Goal: Task Accomplishment & Management: Complete application form

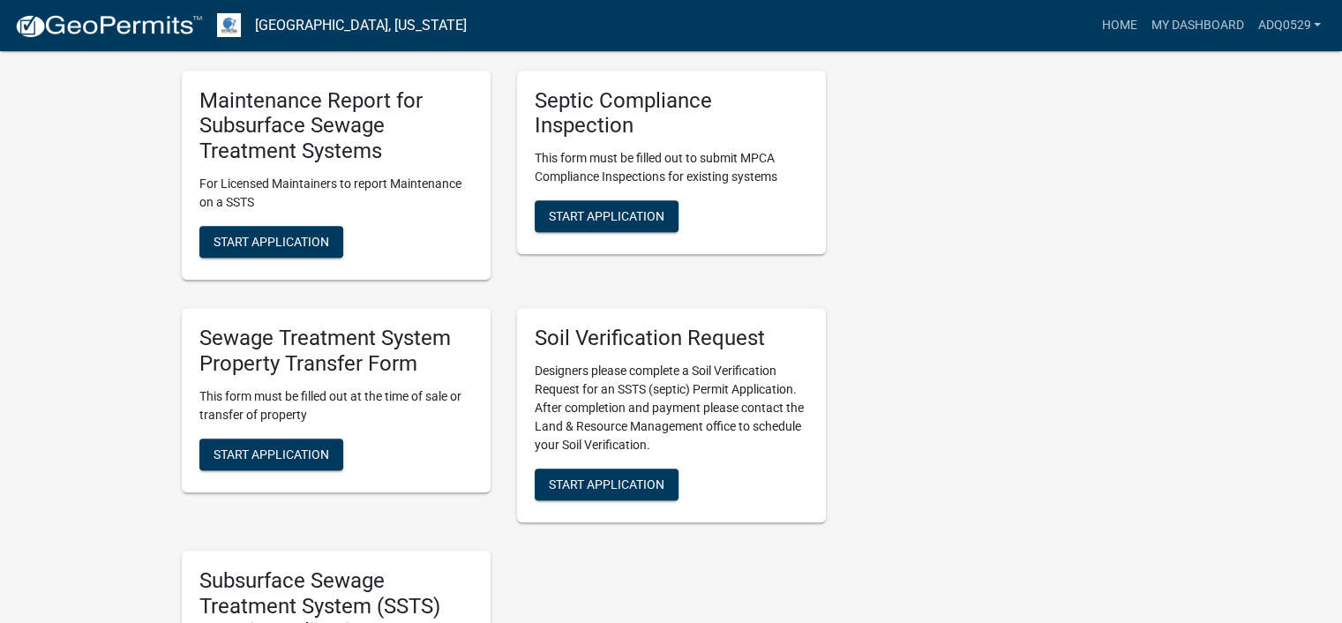
scroll to position [882, 0]
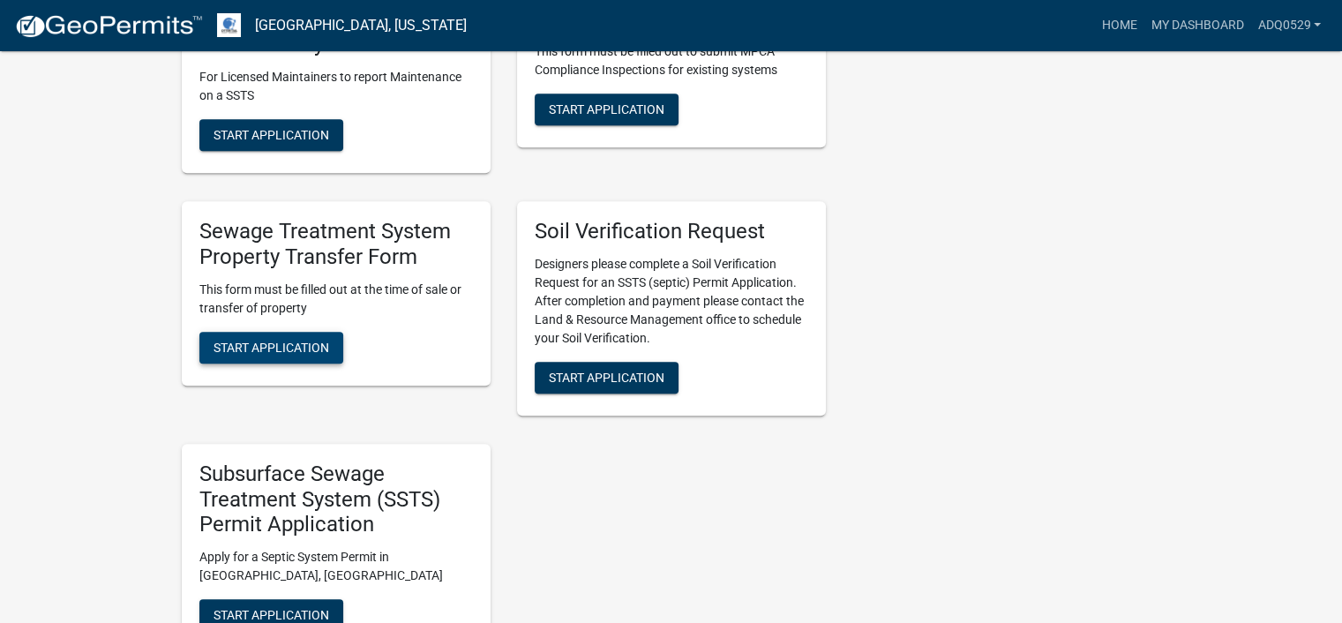
click at [320, 345] on span "Start Application" at bounding box center [271, 347] width 116 height 14
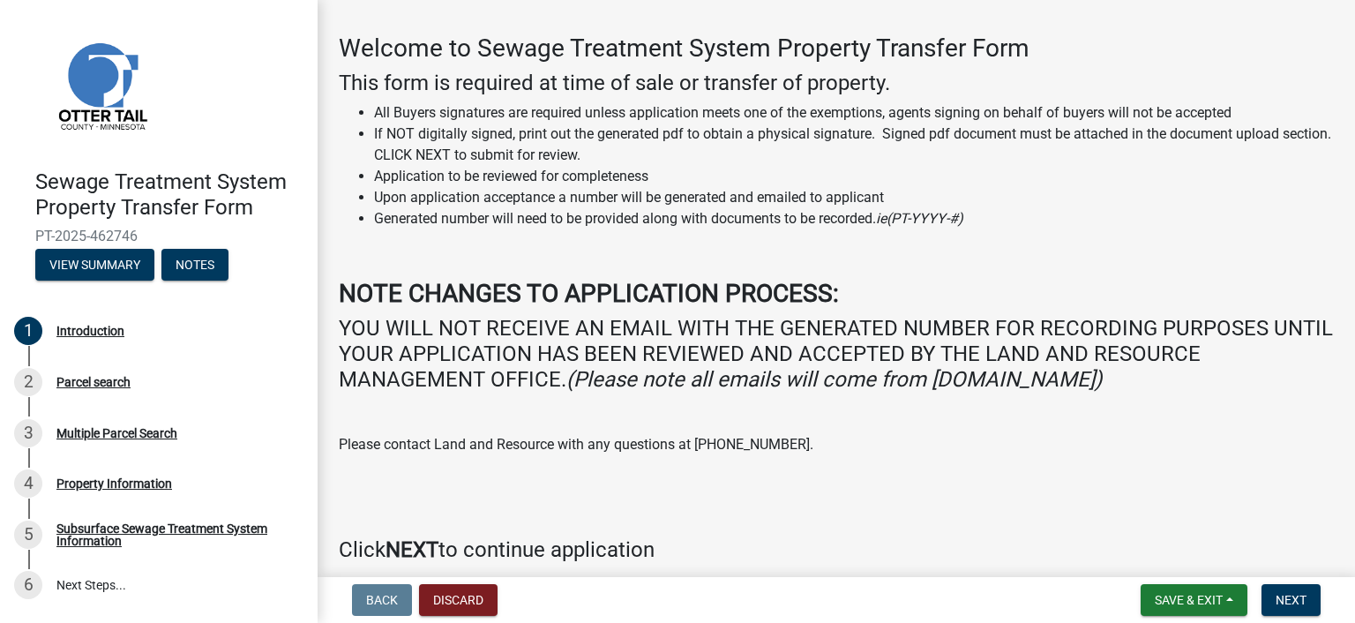
scroll to position [141, 0]
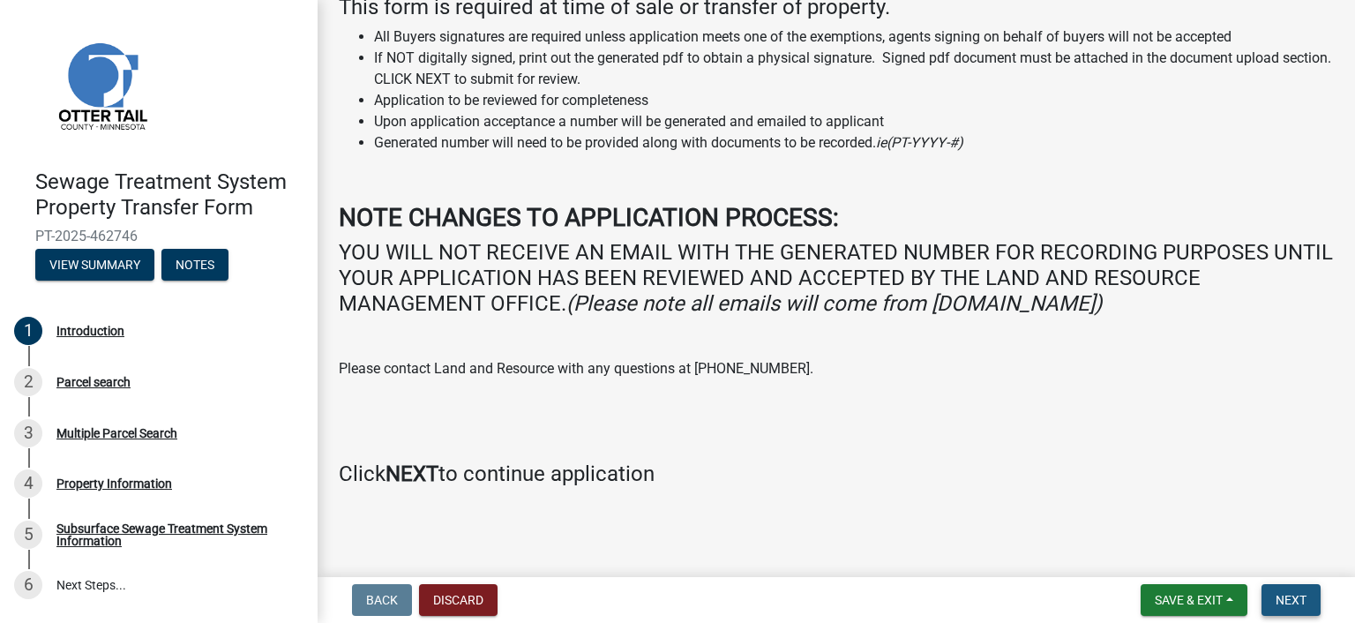
click at [1267, 590] on button "Next" at bounding box center [1290, 600] width 59 height 32
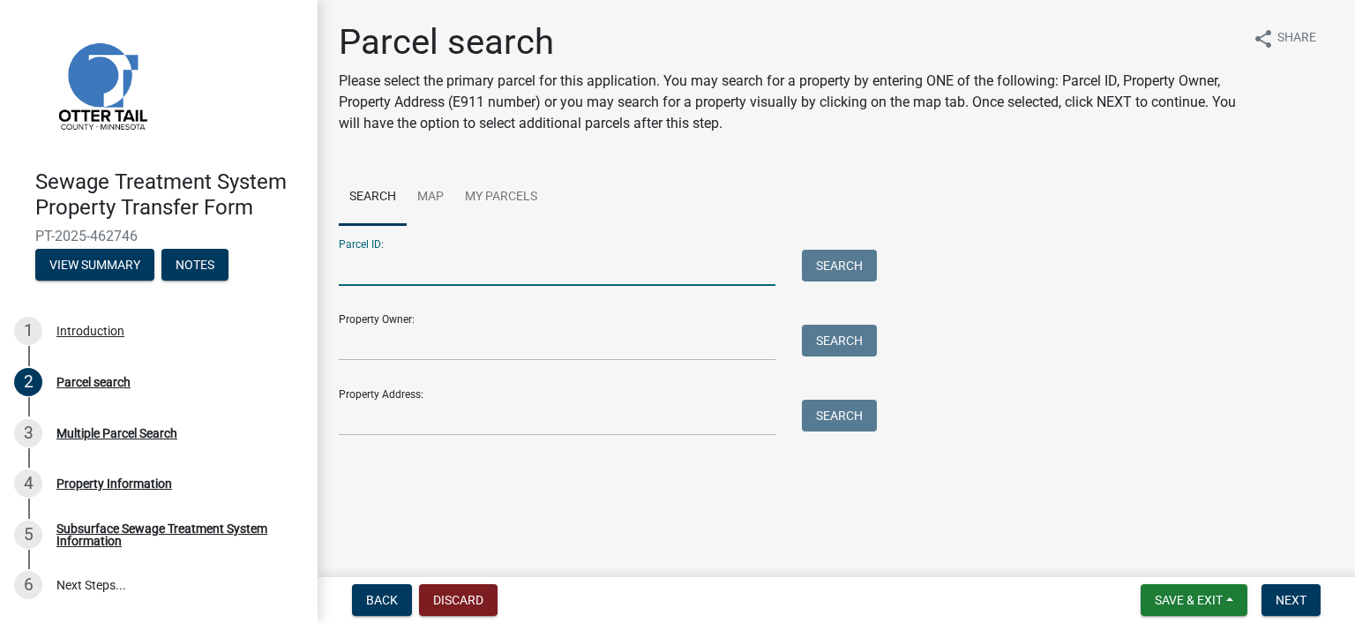
click at [501, 266] on input "Parcel ID:" at bounding box center [557, 268] width 437 height 36
paste input "20.000.15.0087.028"
type input "20.000.15.0087.028"
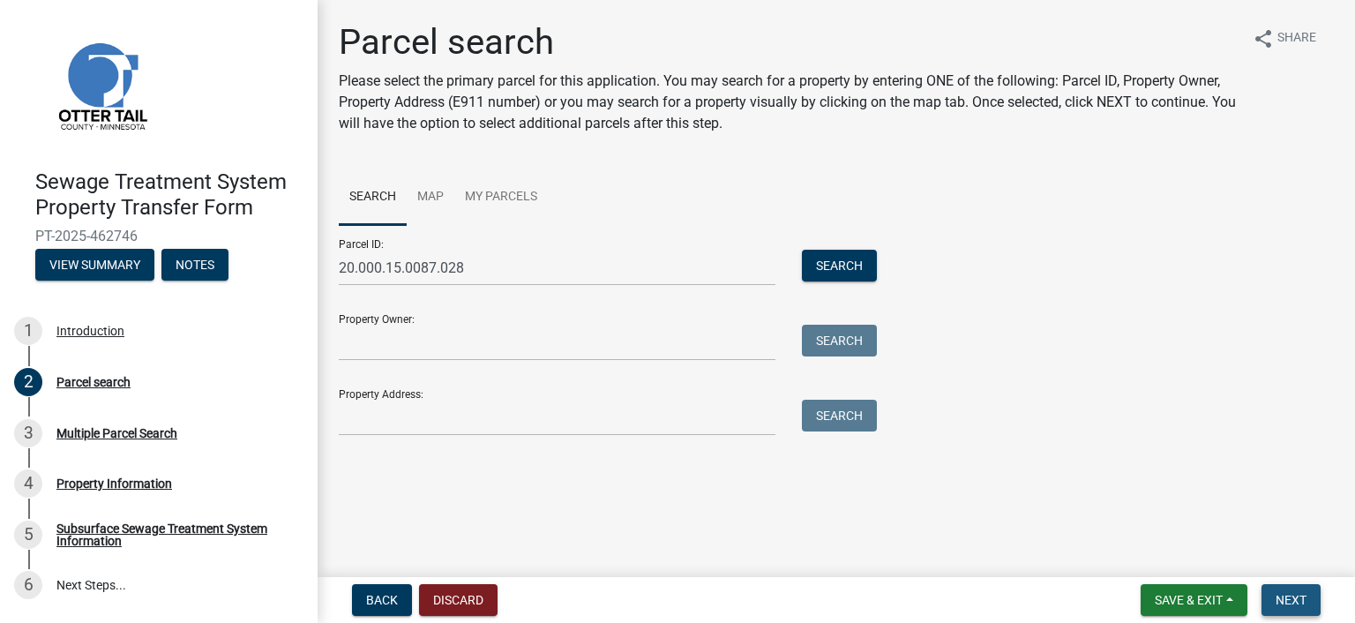
click at [1308, 593] on button "Next" at bounding box center [1290, 600] width 59 height 32
click at [850, 271] on button "Search" at bounding box center [839, 266] width 75 height 32
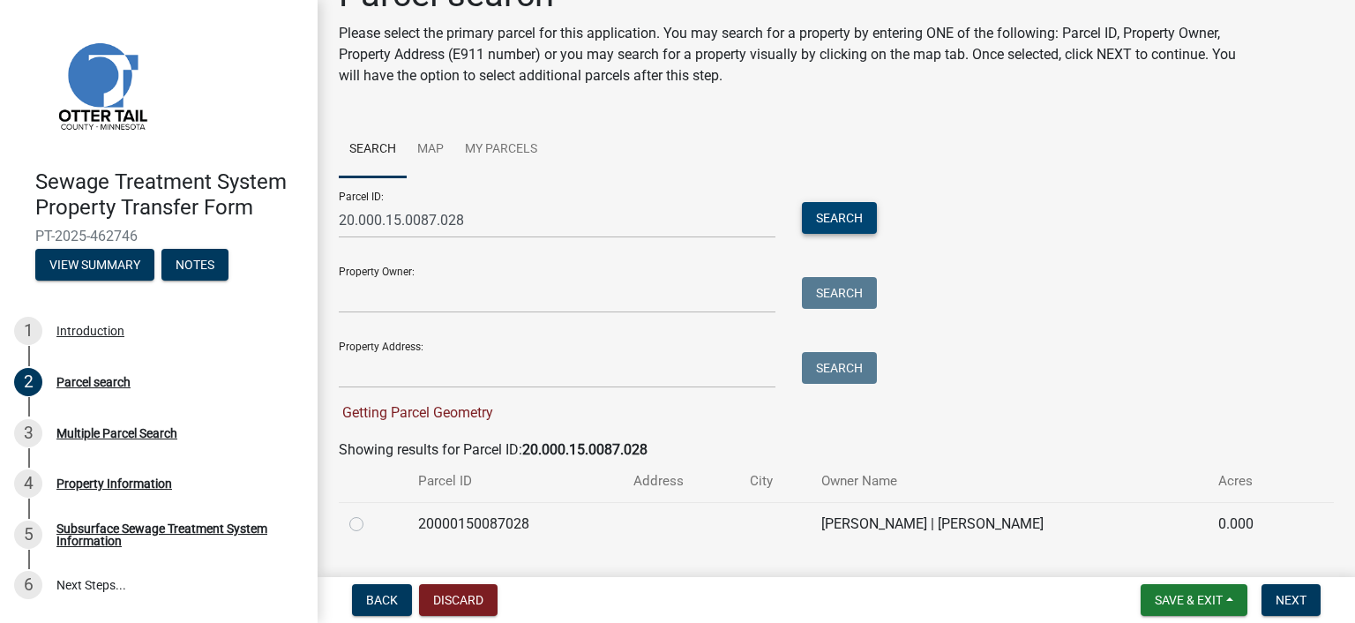
scroll to position [92, 0]
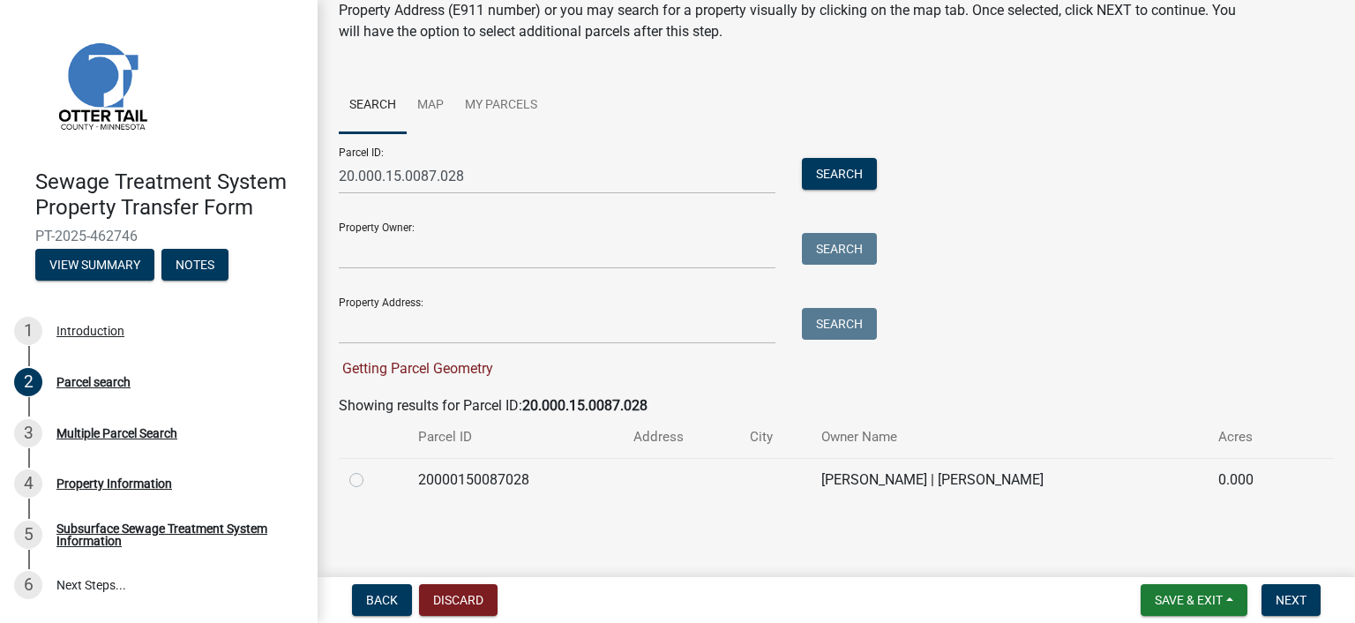
click at [370, 469] on label at bounding box center [370, 469] width 0 height 0
click at [370, 481] on input "radio" at bounding box center [375, 474] width 11 height 11
radio input "true"
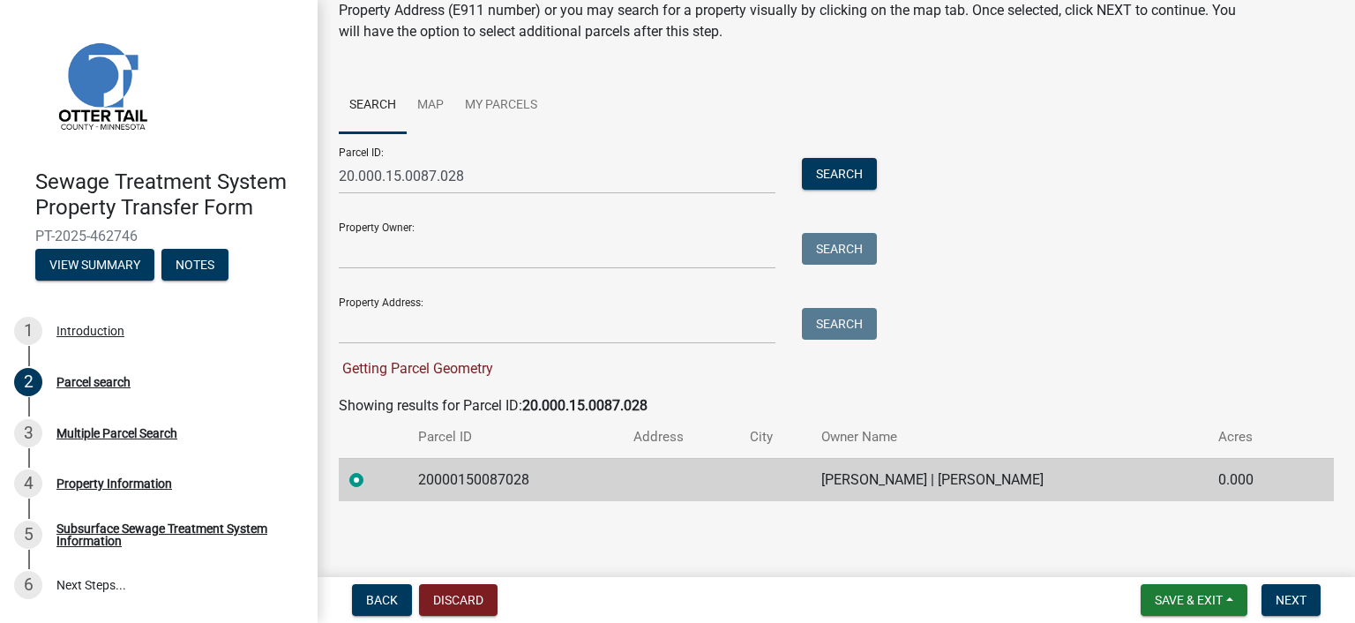
scroll to position [56, 0]
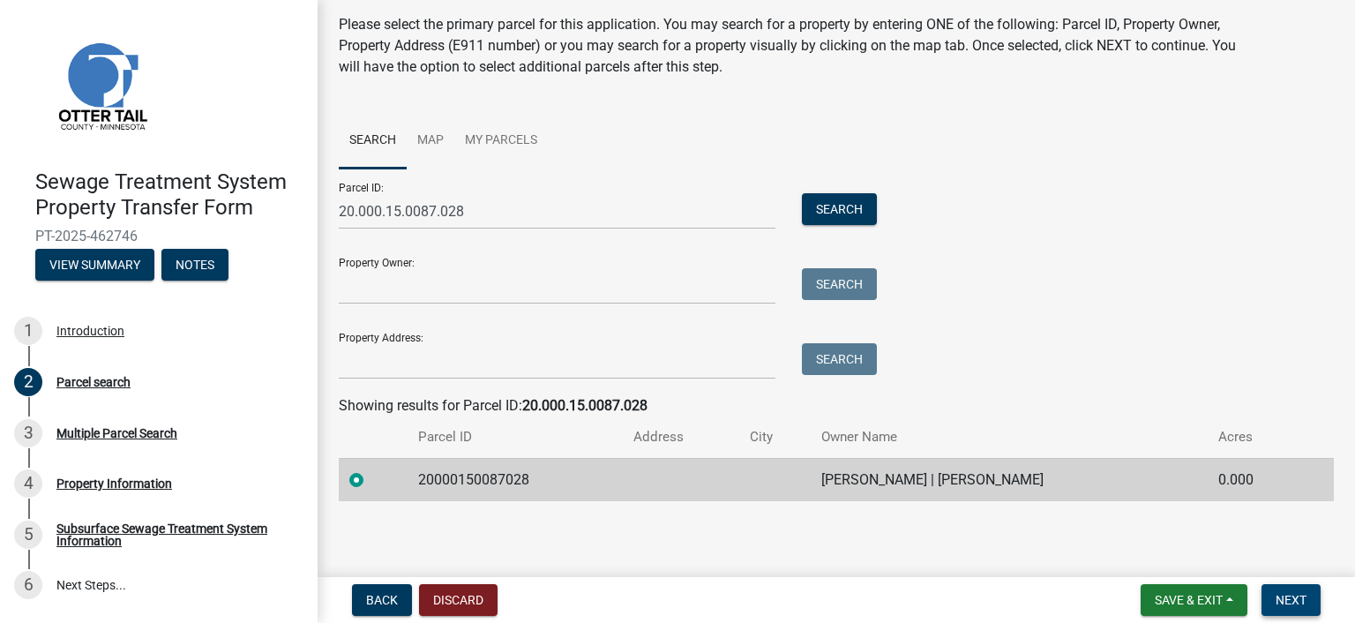
click at [1305, 589] on button "Next" at bounding box center [1290, 600] width 59 height 32
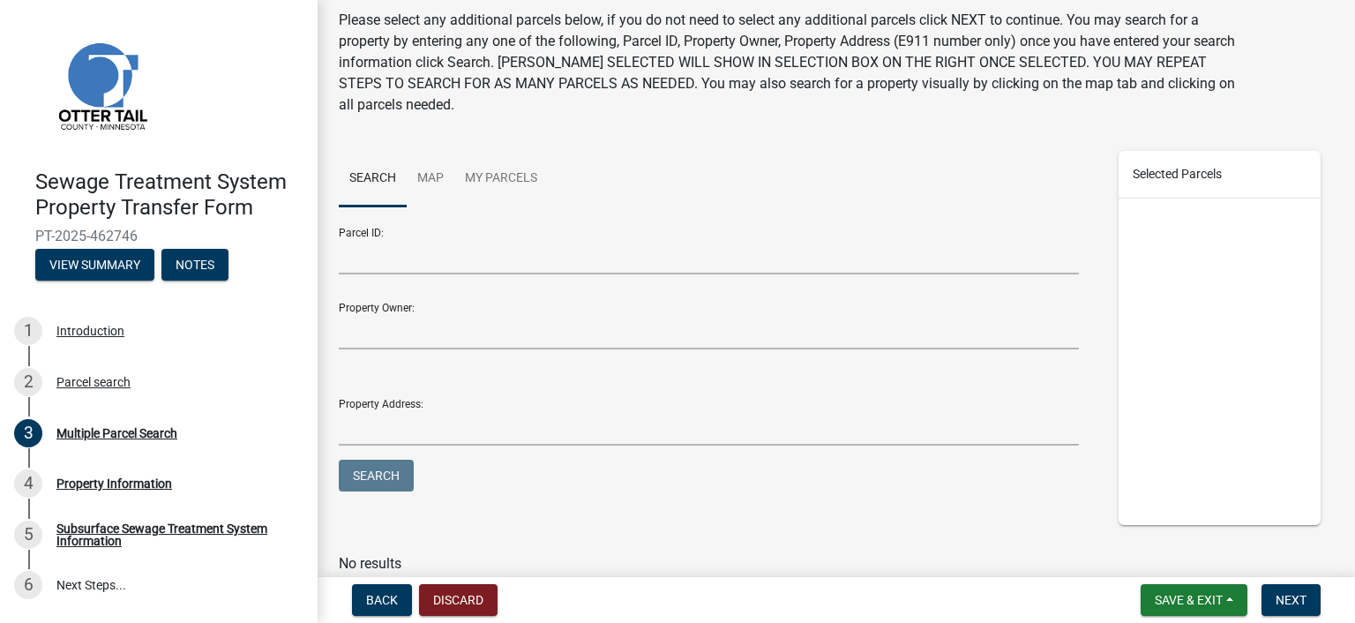
scroll to position [134, 0]
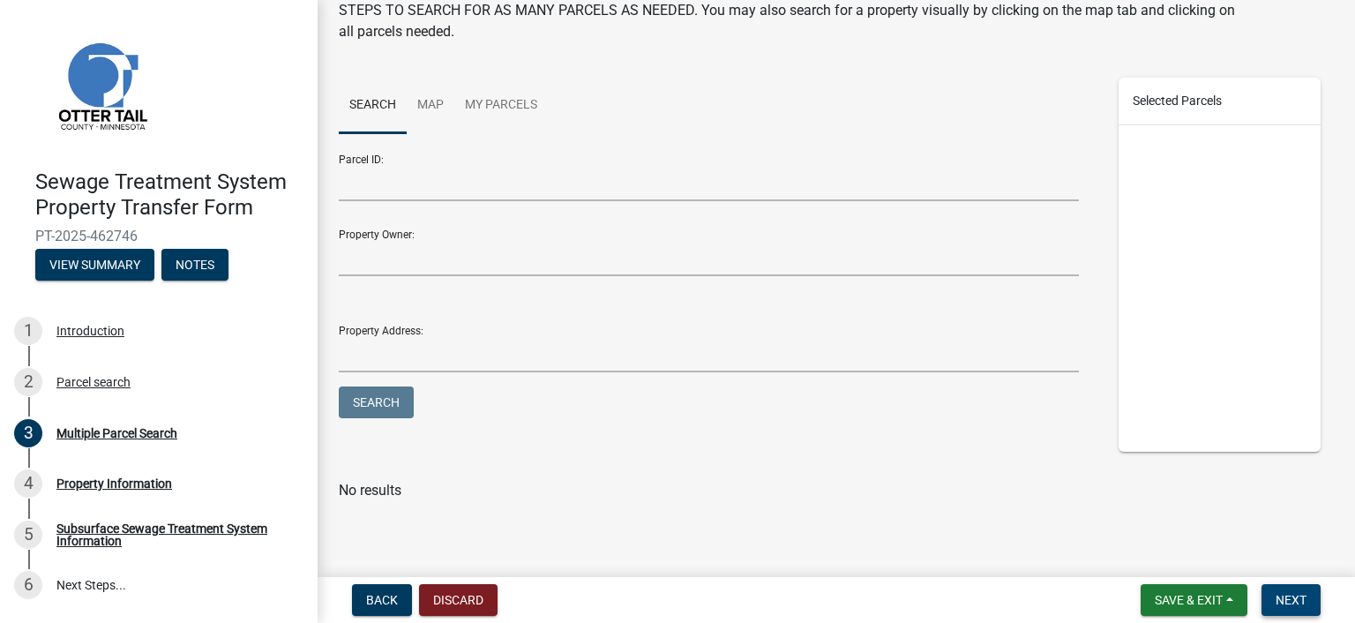
click at [1278, 593] on span "Next" at bounding box center [1290, 600] width 31 height 14
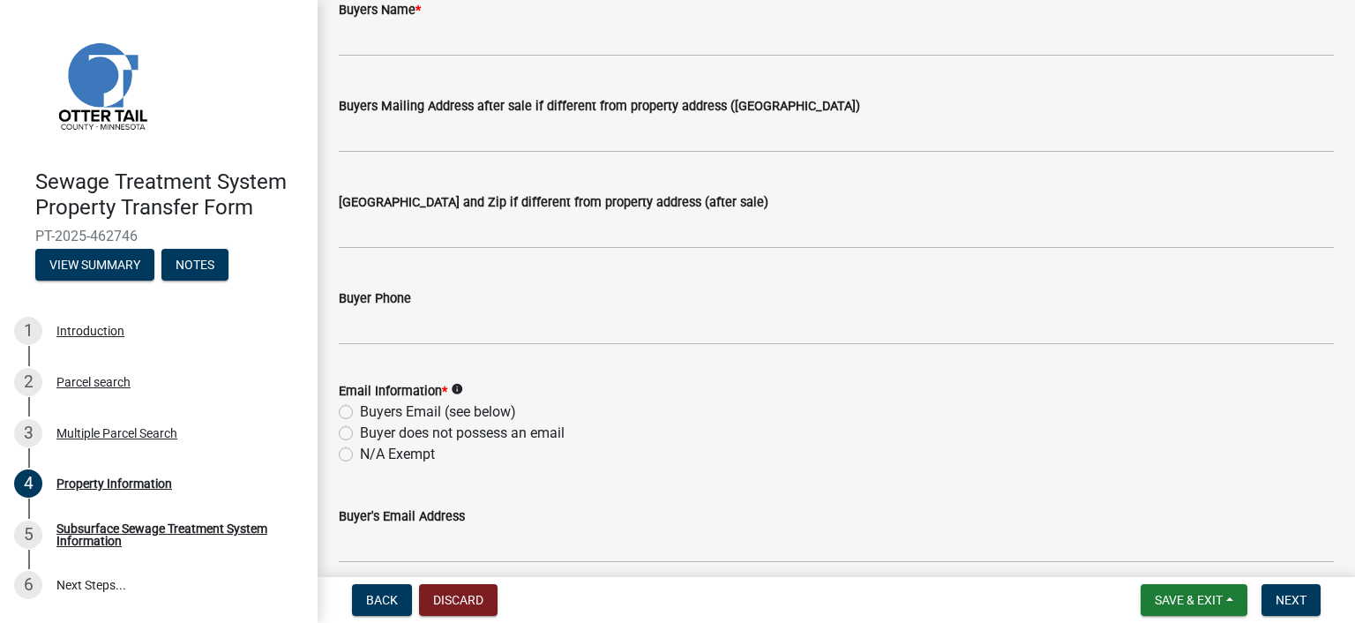
scroll to position [441, 0]
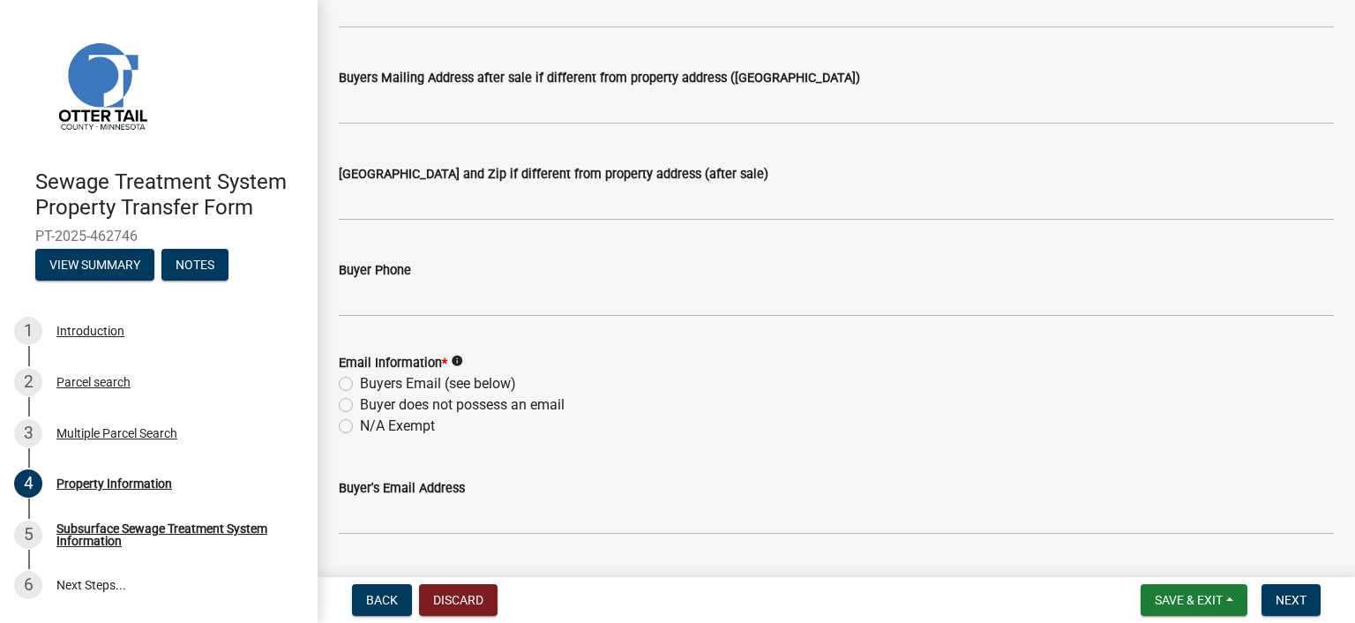
click at [414, 425] on label "N/A Exempt" at bounding box center [397, 425] width 75 height 21
click at [371, 425] on input "N/A Exempt" at bounding box center [365, 420] width 11 height 11
radio input "true"
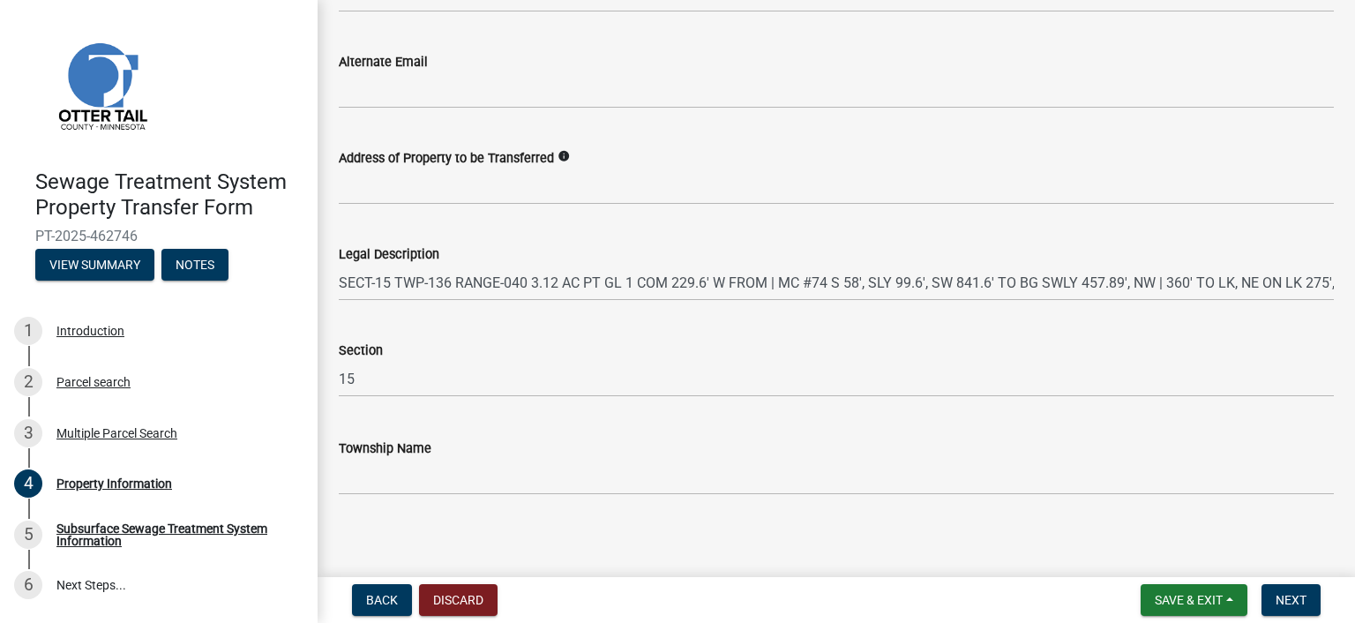
scroll to position [971, 0]
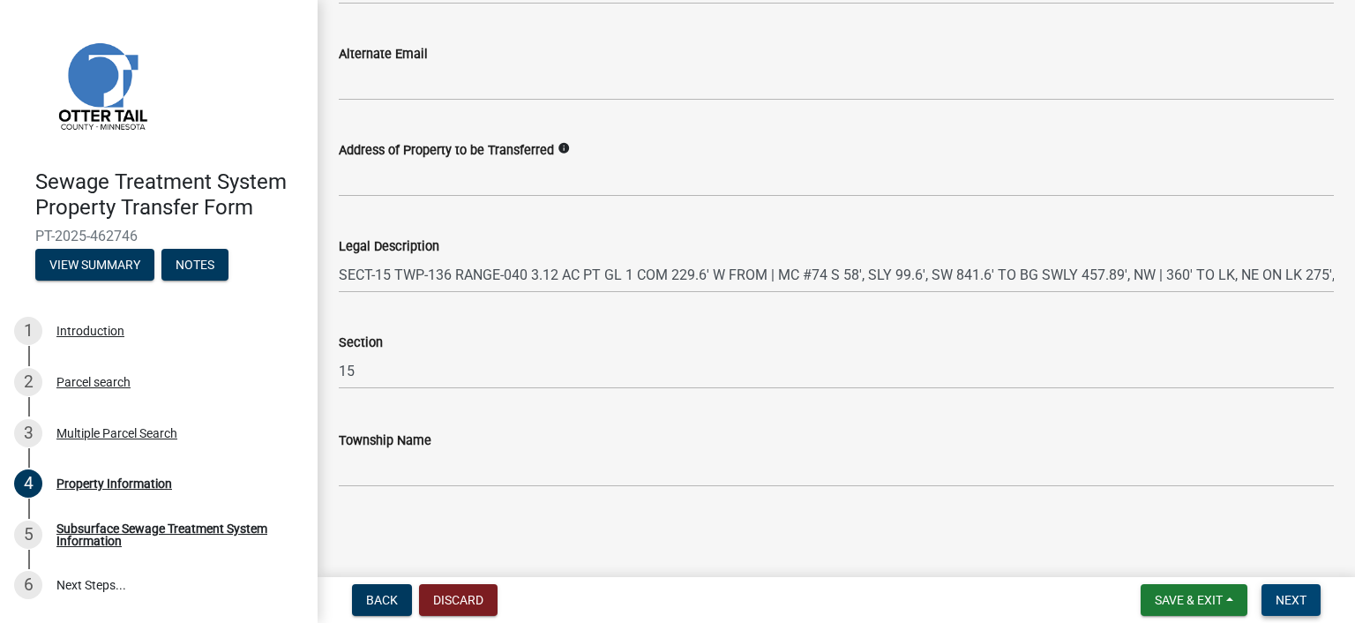
click at [1311, 595] on button "Next" at bounding box center [1290, 600] width 59 height 32
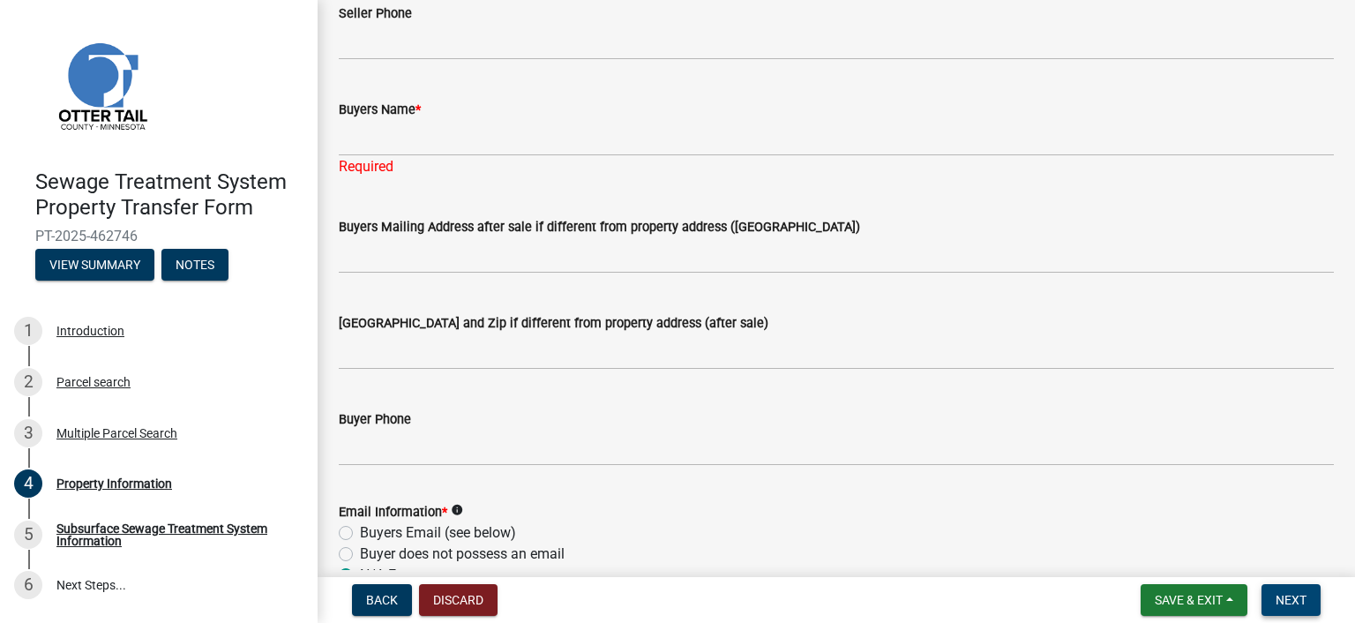
scroll to position [287, 0]
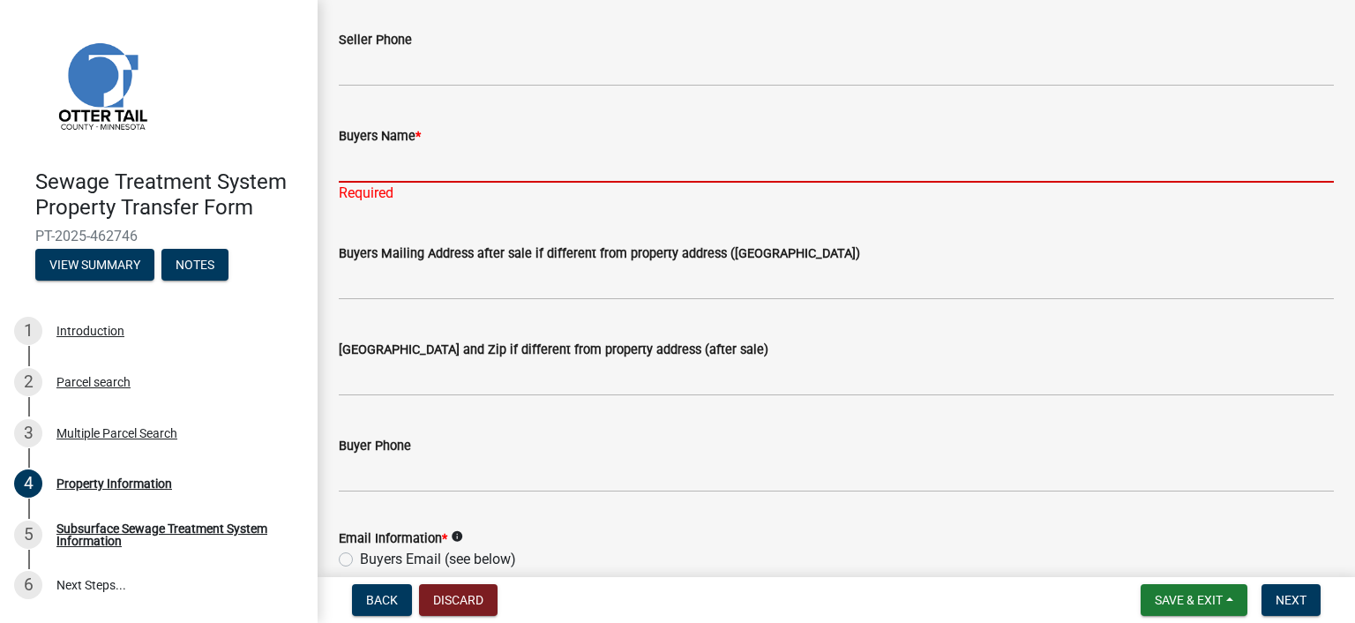
click at [493, 157] on input "Buyers Name *" at bounding box center [836, 164] width 995 height 36
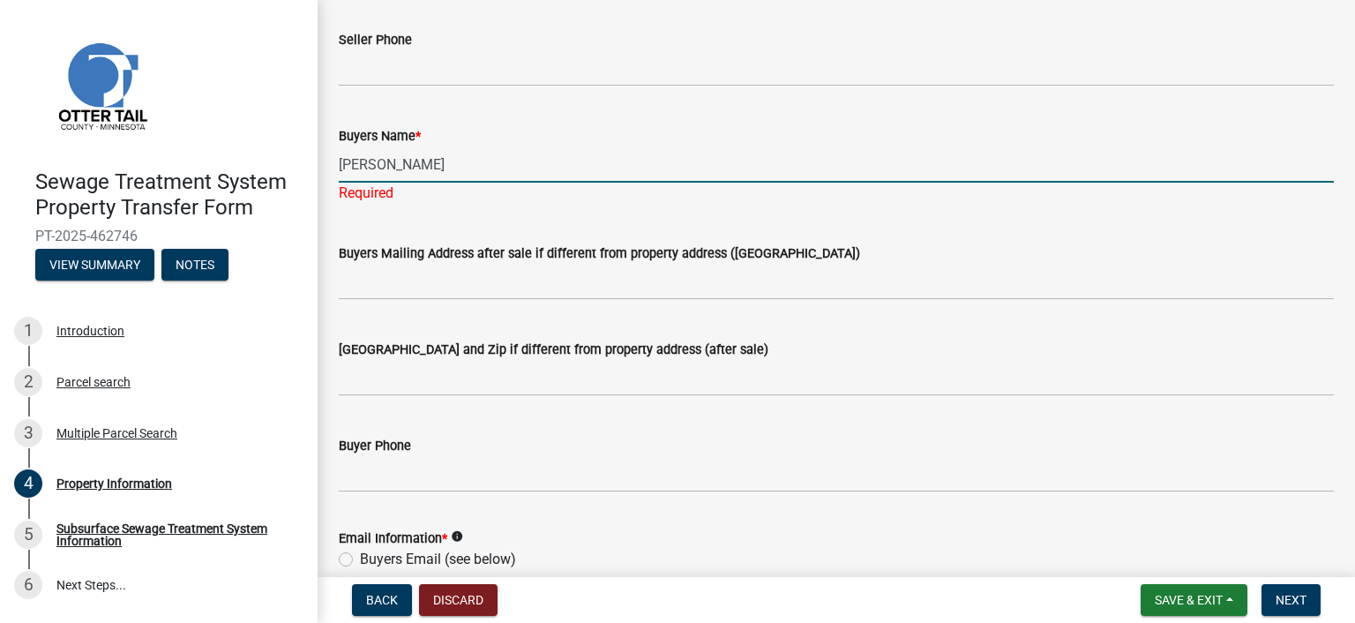
type input "[PERSON_NAME]"
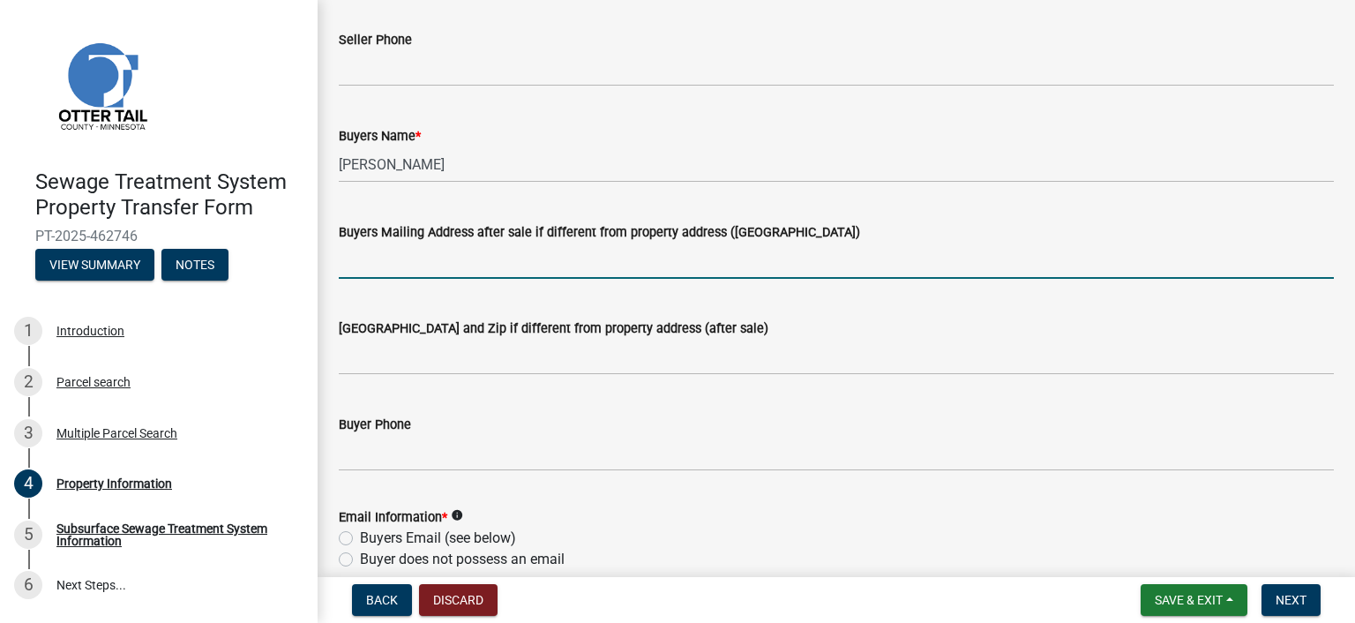
click at [413, 258] on input "Buyers Mailing Address after sale if different from property address ([GEOGRAPH…" at bounding box center [836, 261] width 995 height 36
type input "[STREET_ADDRESS][PERSON_NAME]"
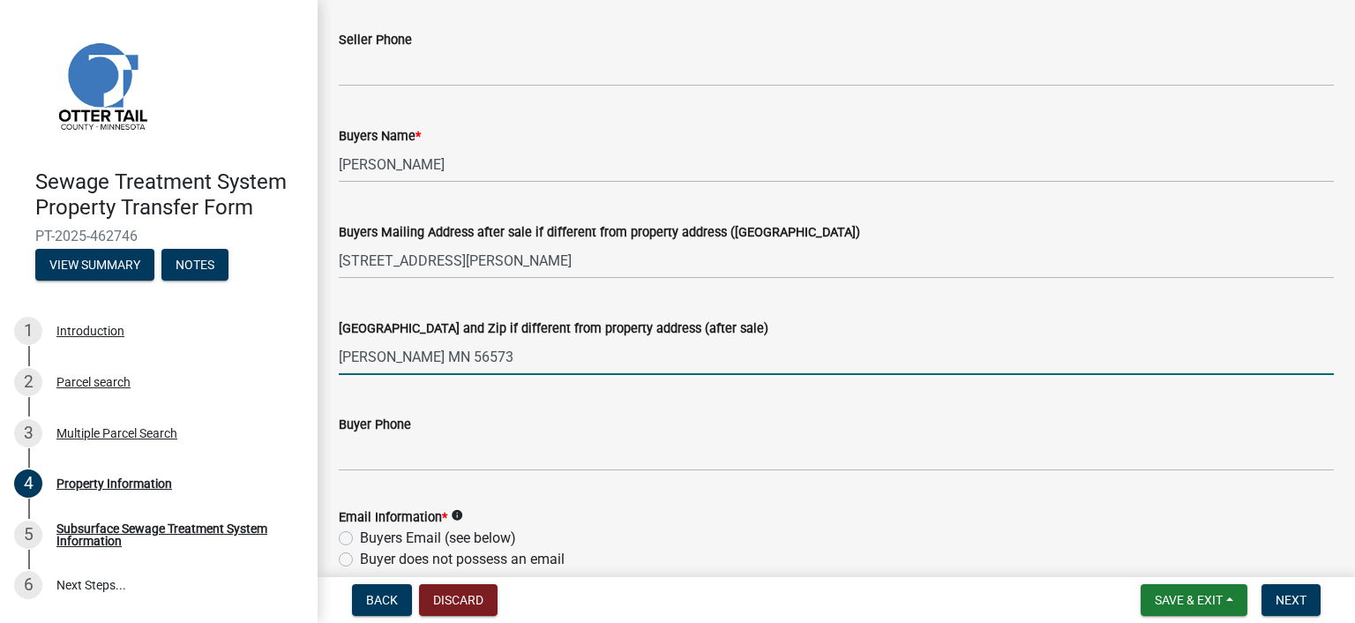
type input "[PERSON_NAME] MN 56573"
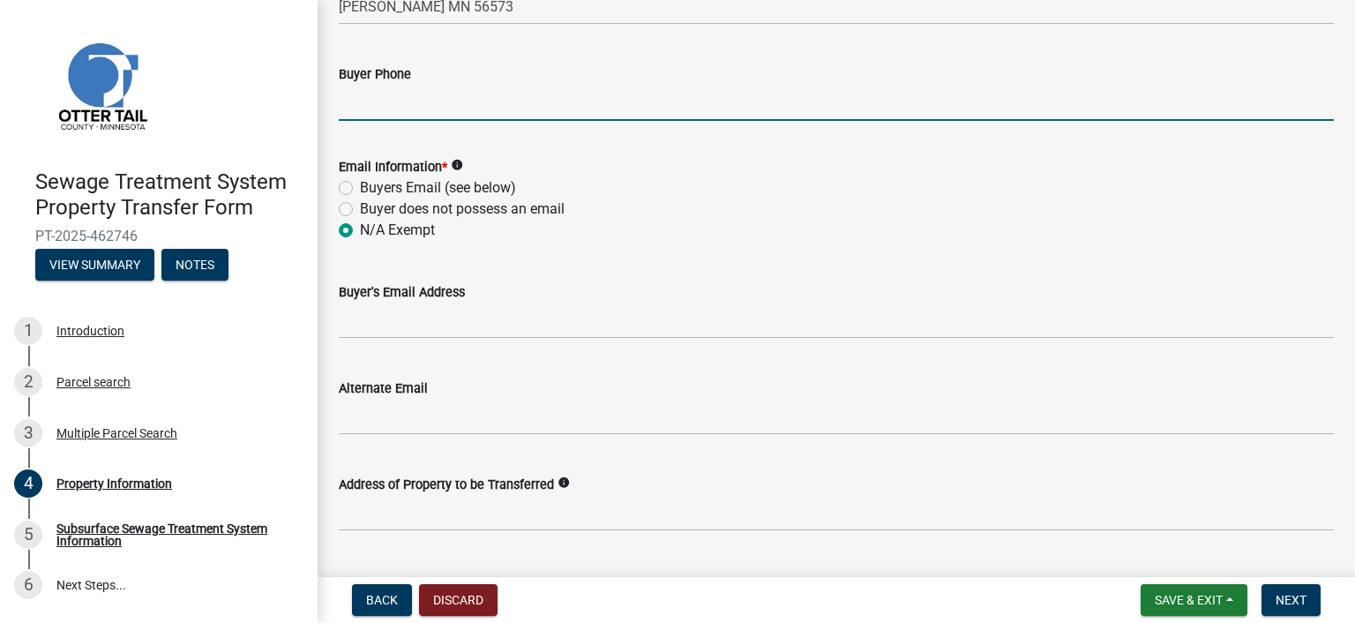
scroll to position [640, 0]
click at [1291, 589] on button "Next" at bounding box center [1290, 600] width 59 height 32
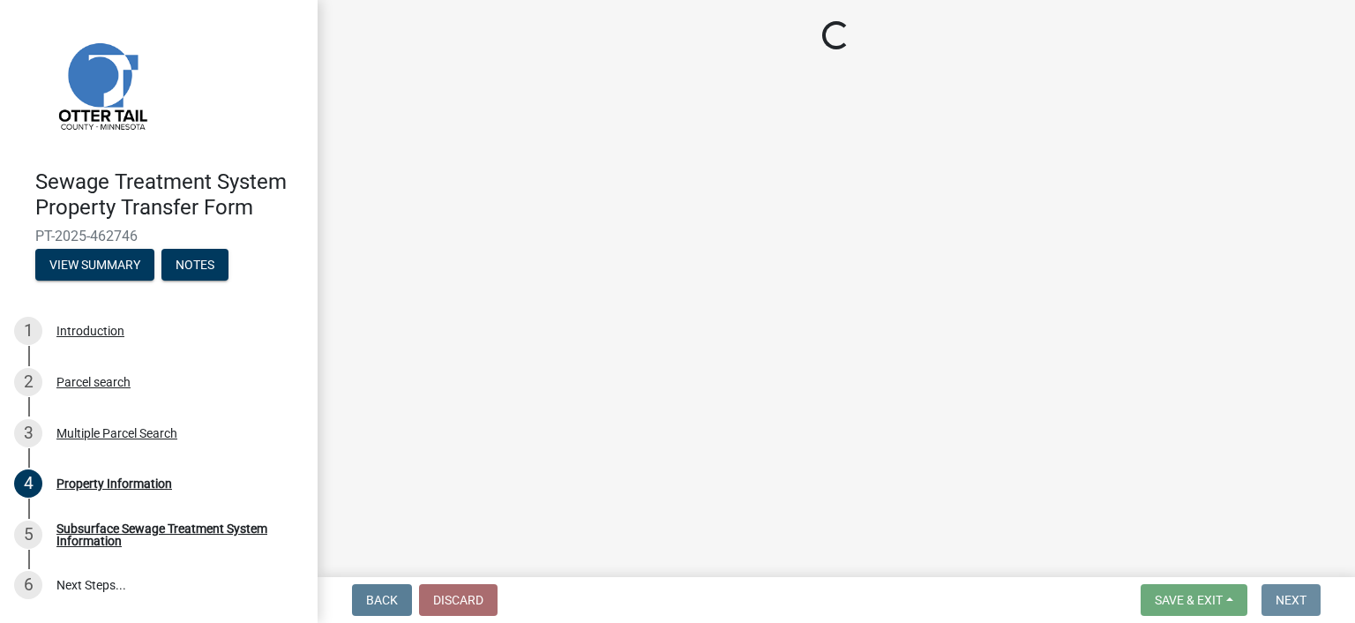
scroll to position [0, 0]
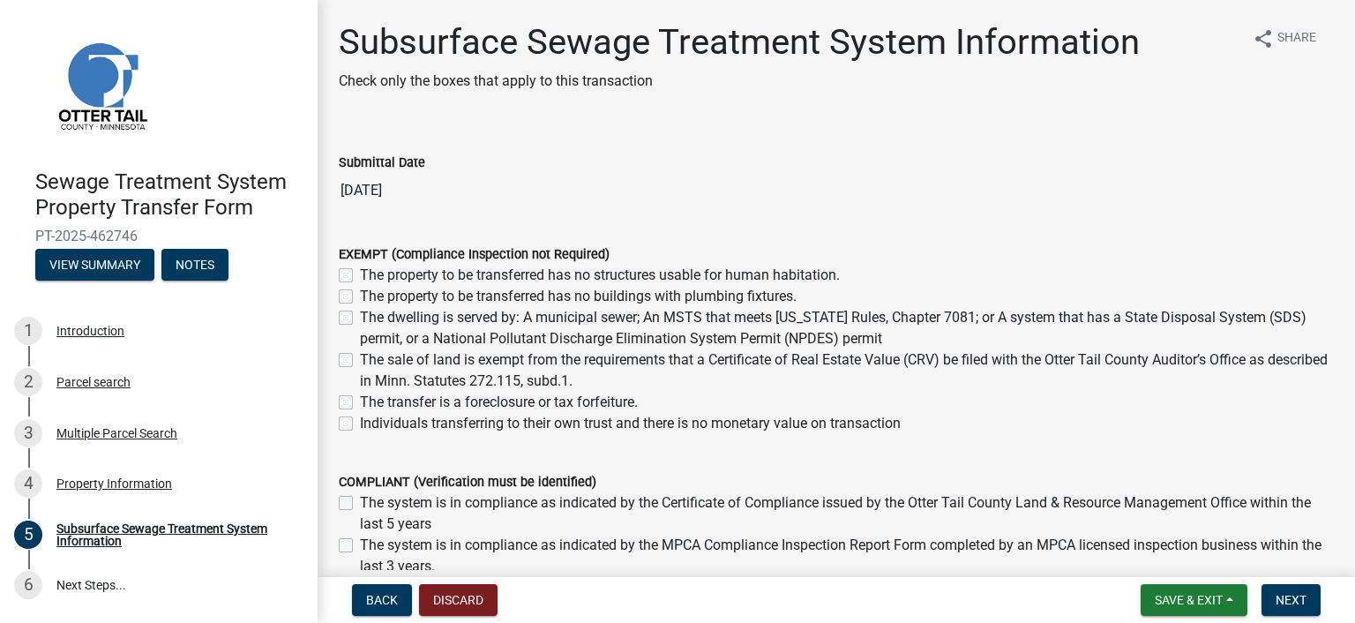
click at [360, 355] on label "The sale of land is exempt from the requirements that a Certificate of Real Est…" at bounding box center [847, 370] width 974 height 42
click at [360, 355] on input "The sale of land is exempt from the requirements that a Certificate of Real Est…" at bounding box center [365, 354] width 11 height 11
checkbox input "true"
checkbox input "false"
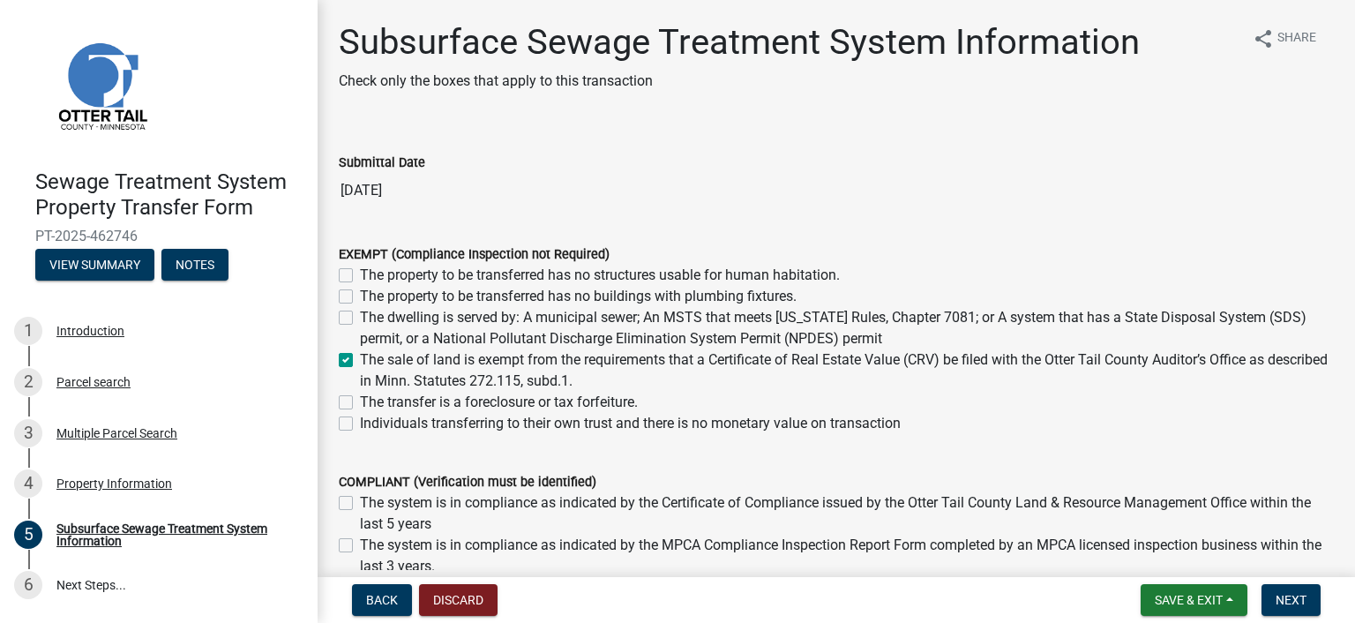
checkbox input "false"
checkbox input "true"
checkbox input "false"
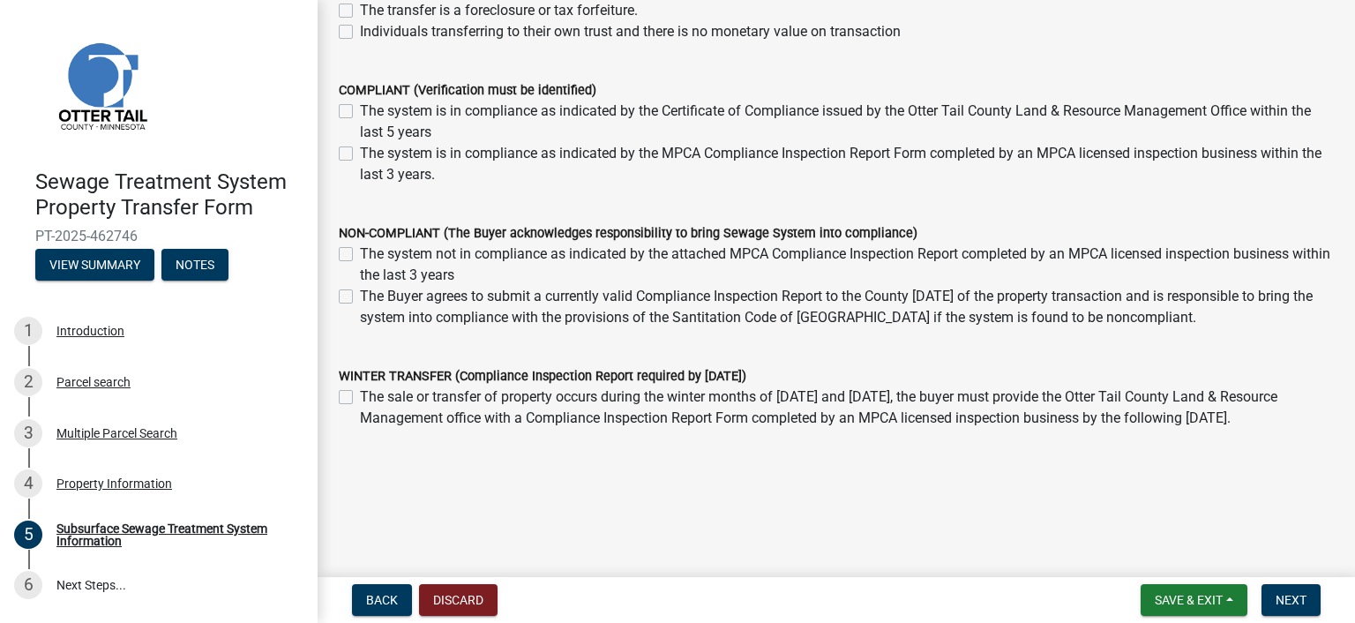
scroll to position [392, 0]
click at [1298, 589] on button "Next" at bounding box center [1290, 600] width 59 height 32
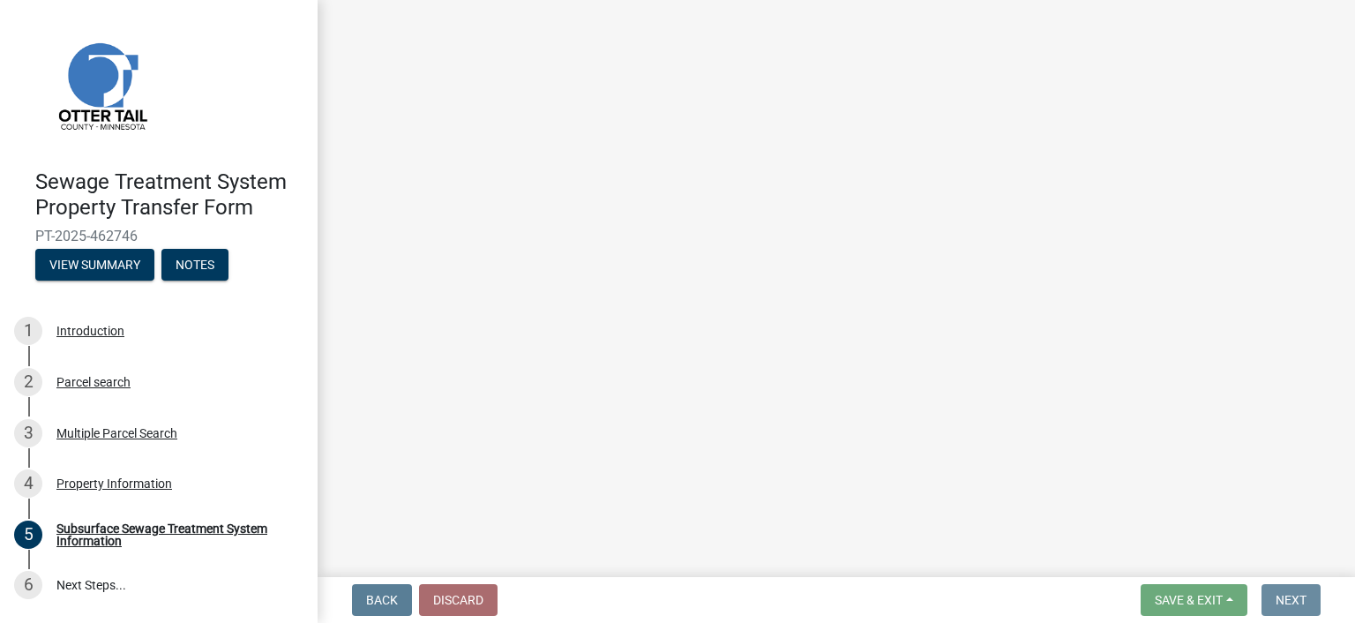
scroll to position [0, 0]
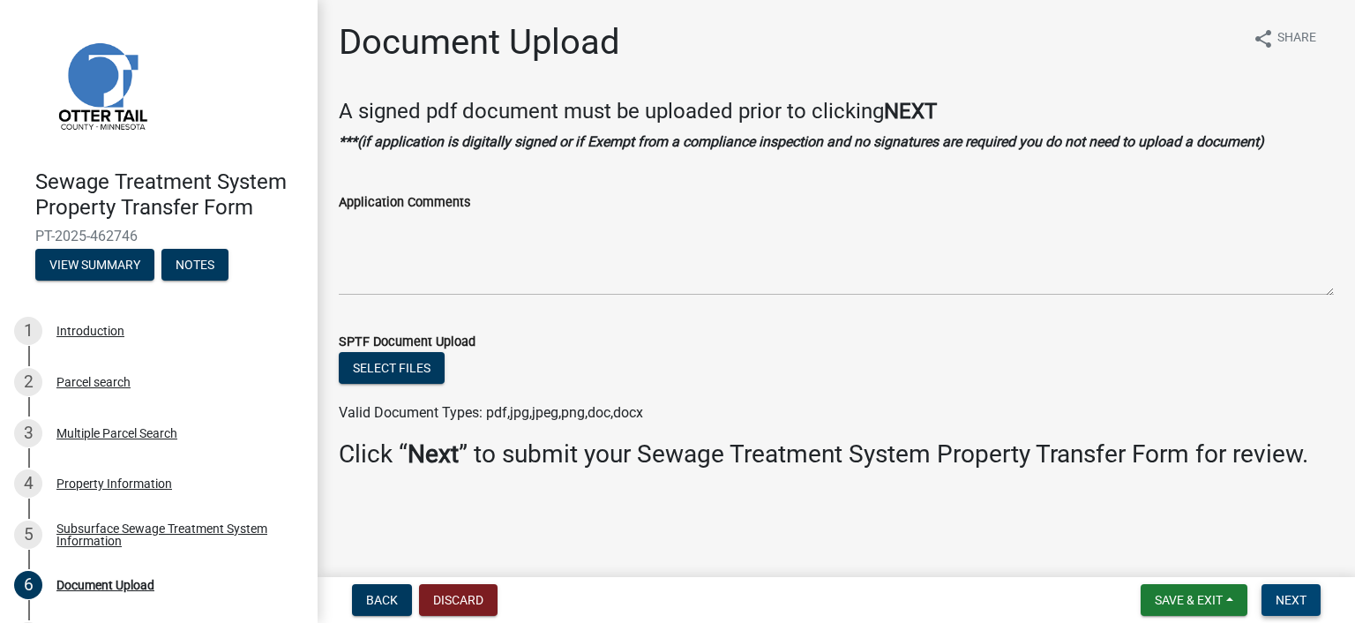
click at [1291, 602] on span "Next" at bounding box center [1290, 600] width 31 height 14
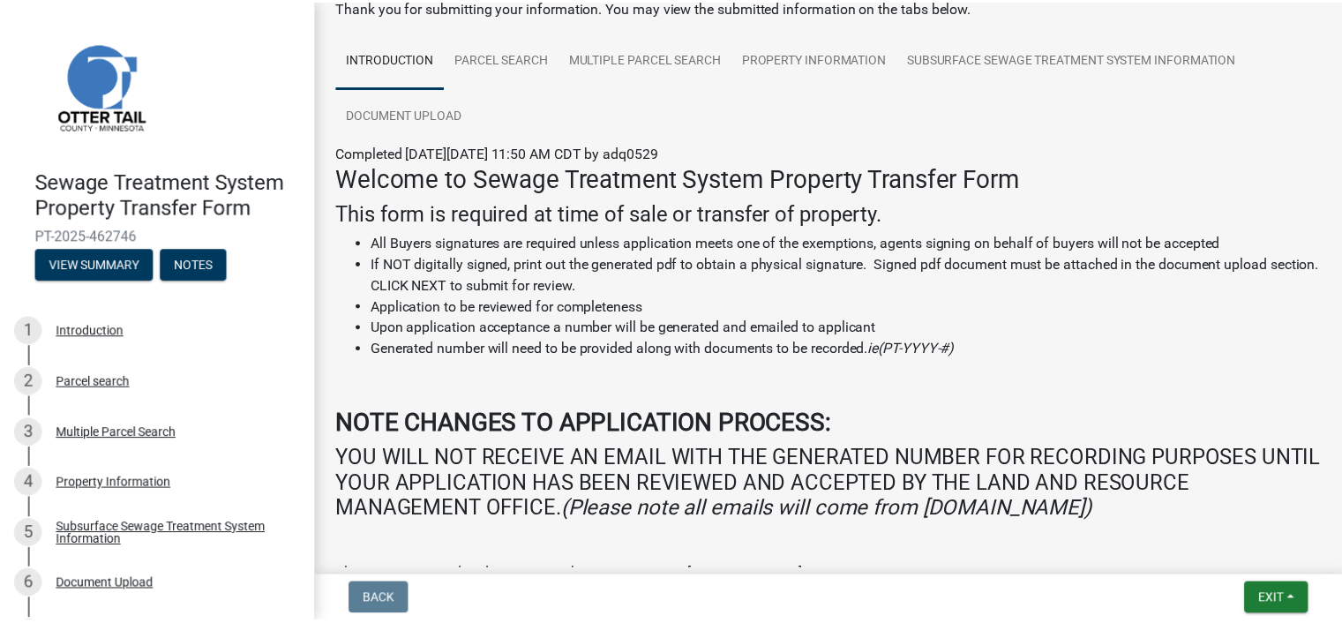
scroll to position [331, 0]
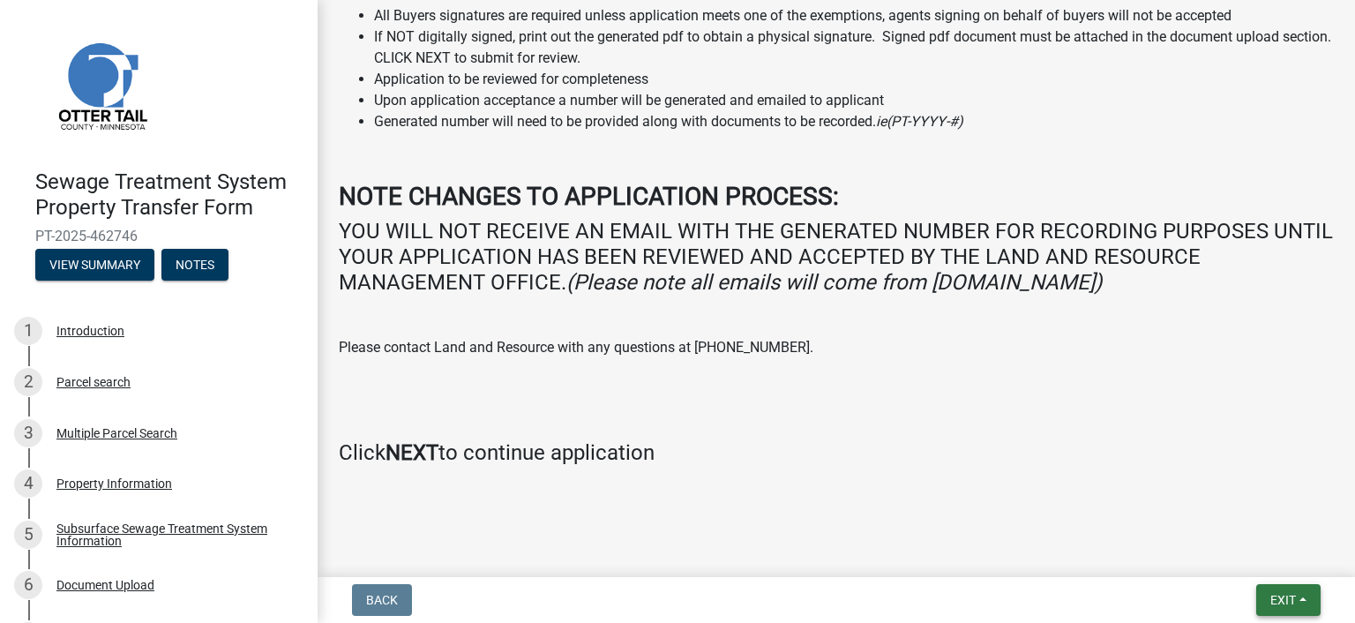
click at [1270, 593] on span "Exit" at bounding box center [1283, 600] width 26 height 14
click at [1253, 560] on button "Save & Exit" at bounding box center [1250, 554] width 141 height 42
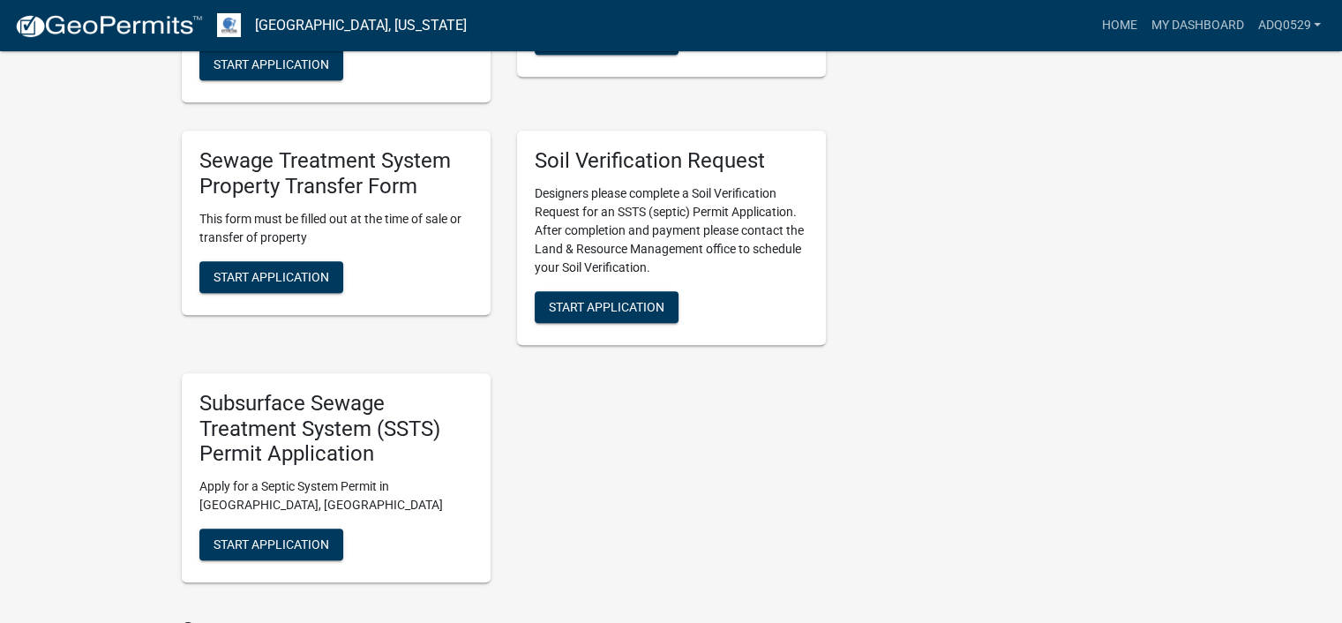
scroll to position [1058, 0]
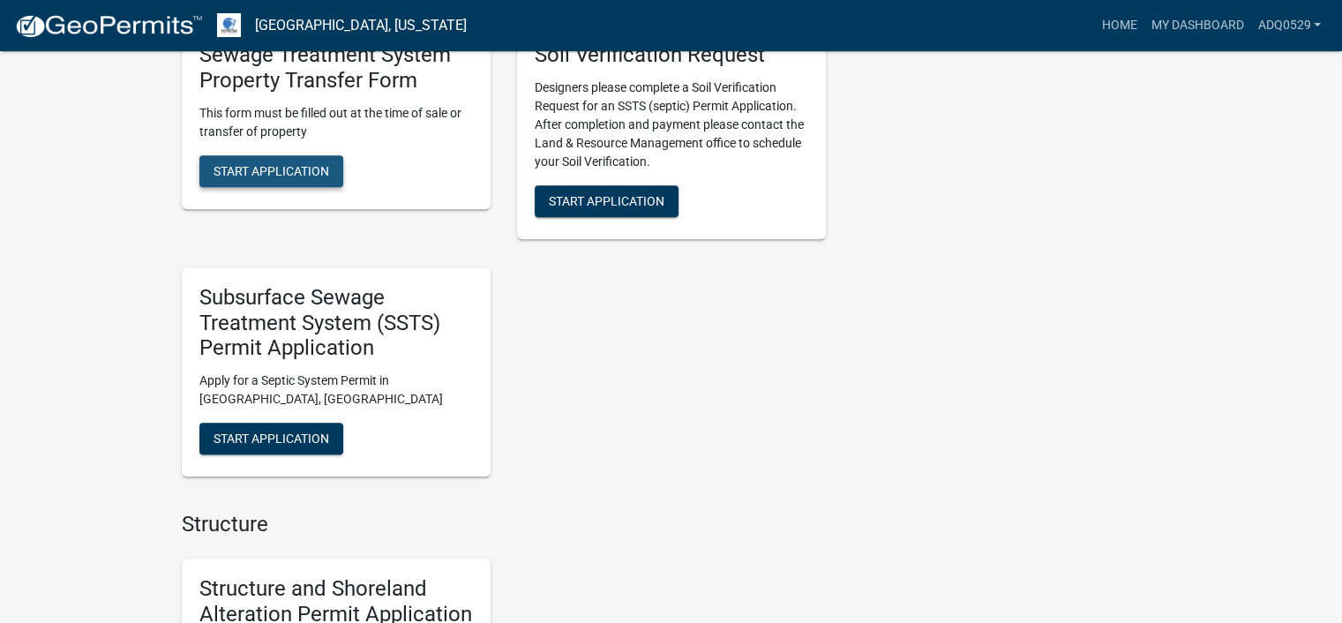
click at [272, 172] on span "Start Application" at bounding box center [271, 170] width 116 height 14
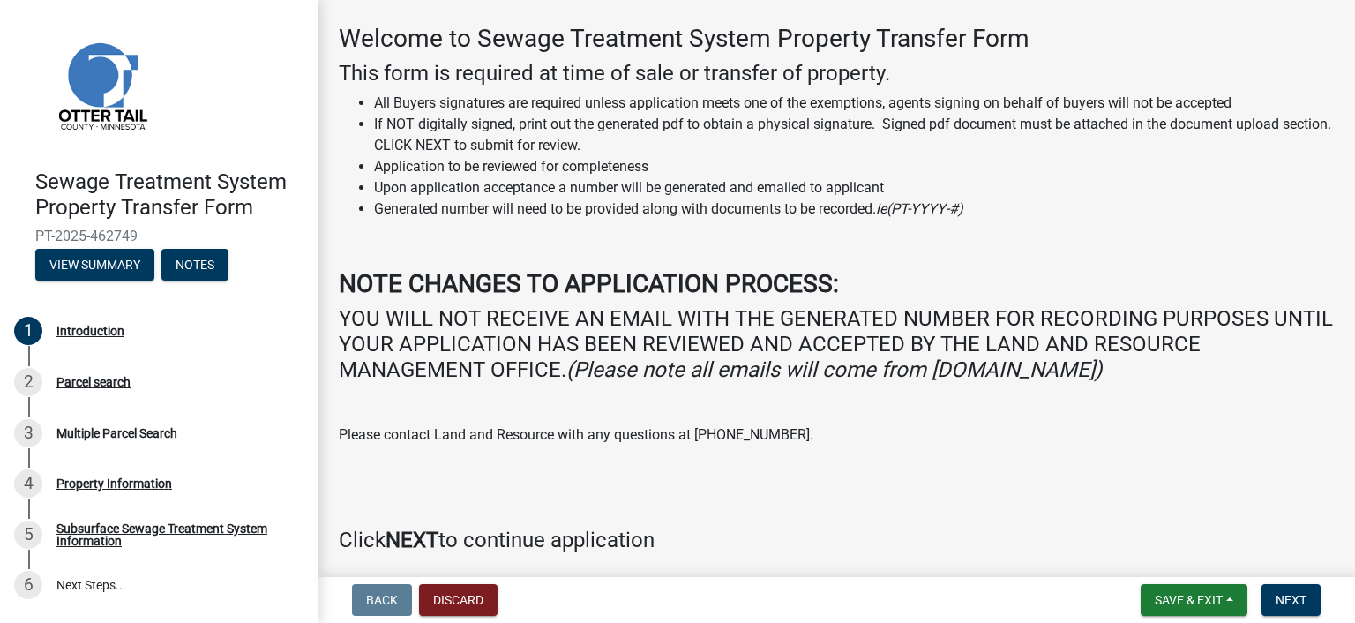
scroll to position [141, 0]
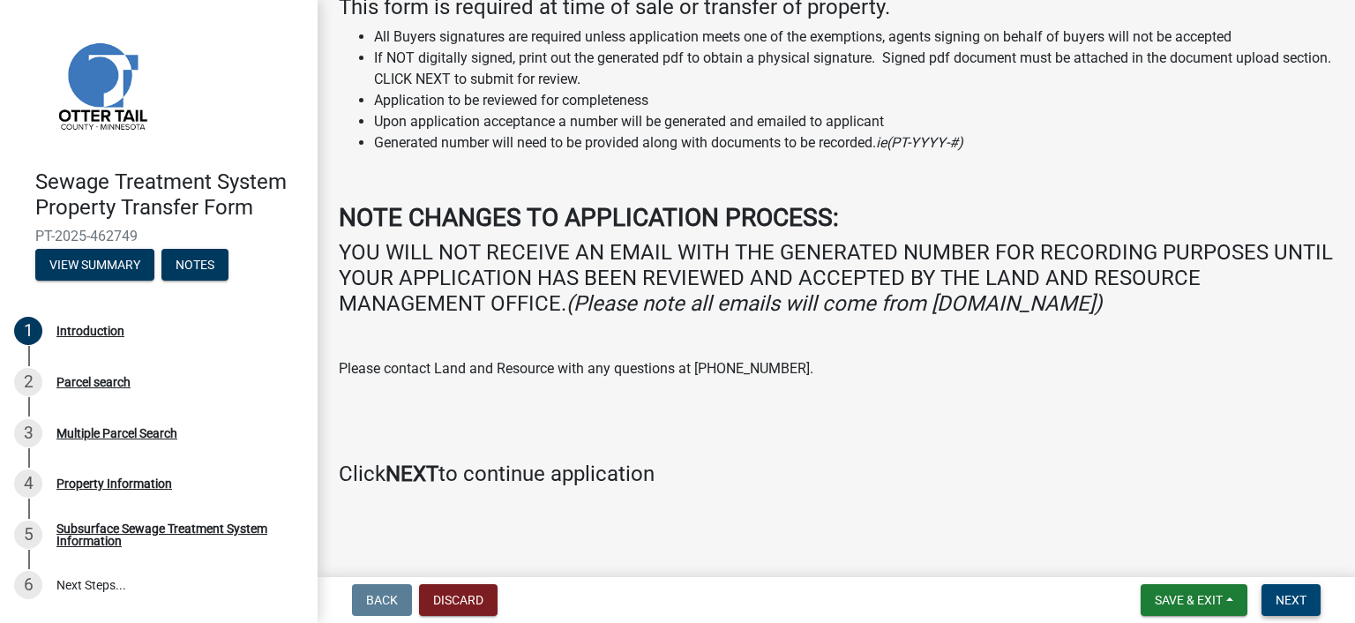
click at [1277, 590] on button "Next" at bounding box center [1290, 600] width 59 height 32
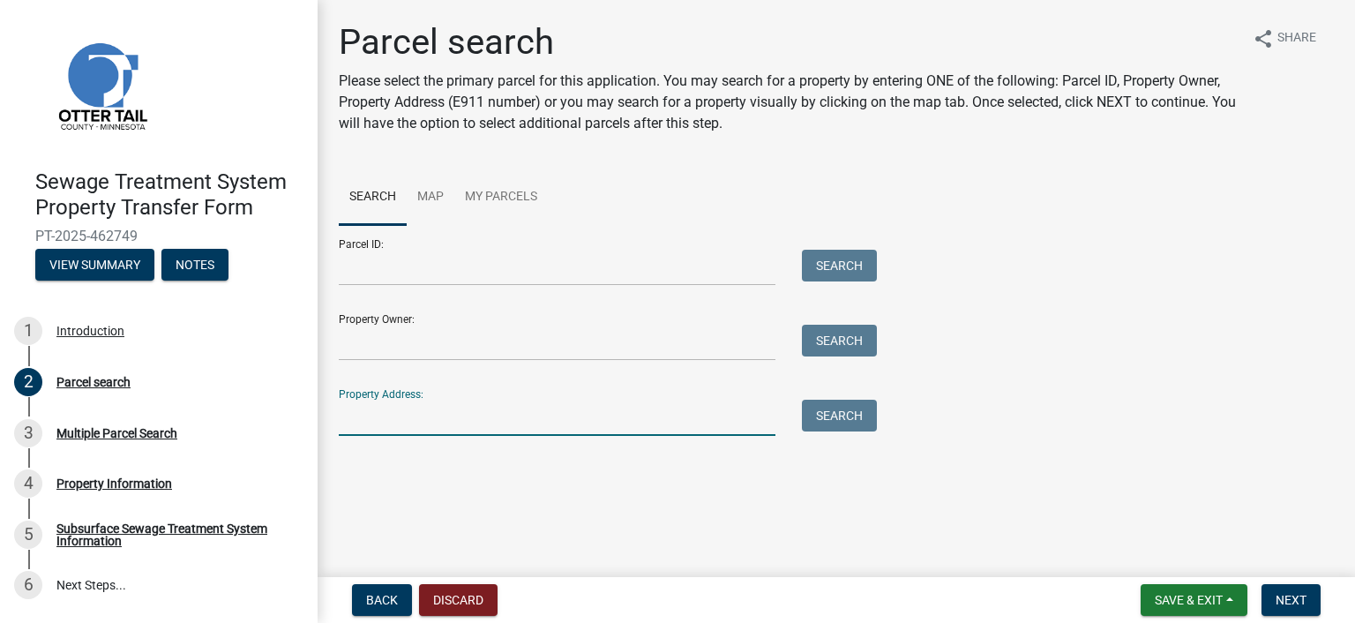
click at [381, 418] on input "Property Address:" at bounding box center [557, 418] width 437 height 36
type input "[STREET_ADDRESS][PERSON_NAME]"
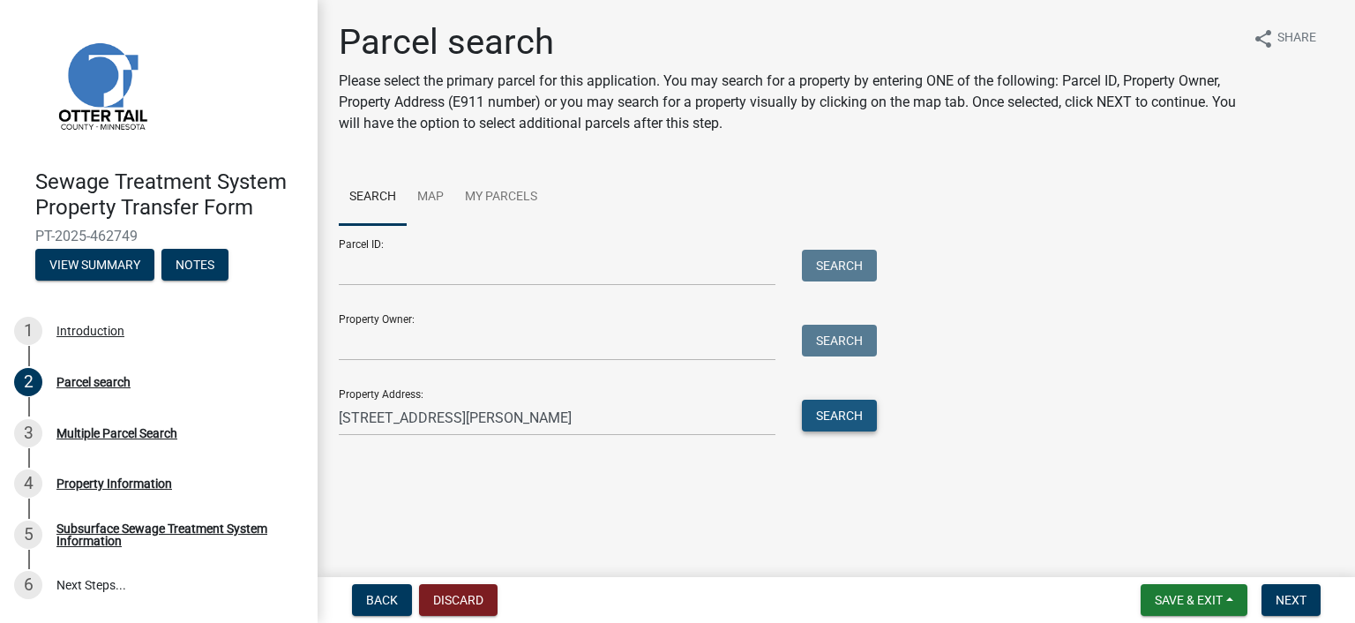
click at [821, 407] on button "Search" at bounding box center [839, 416] width 75 height 32
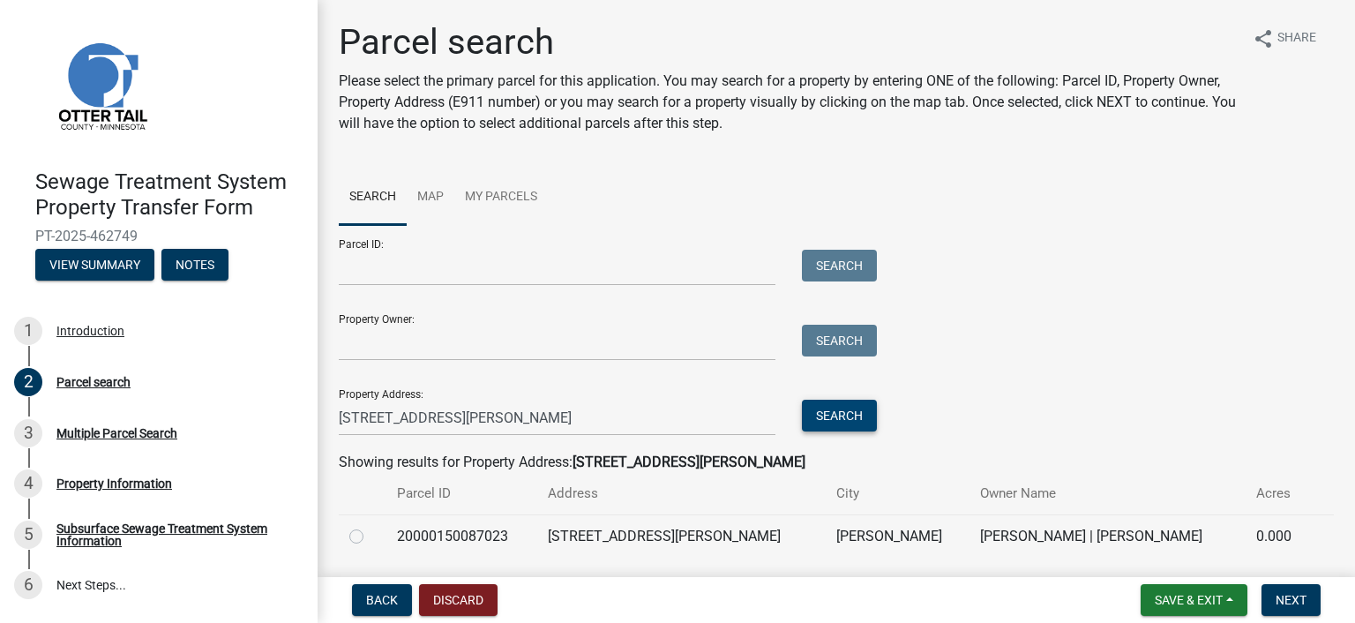
scroll to position [56, 0]
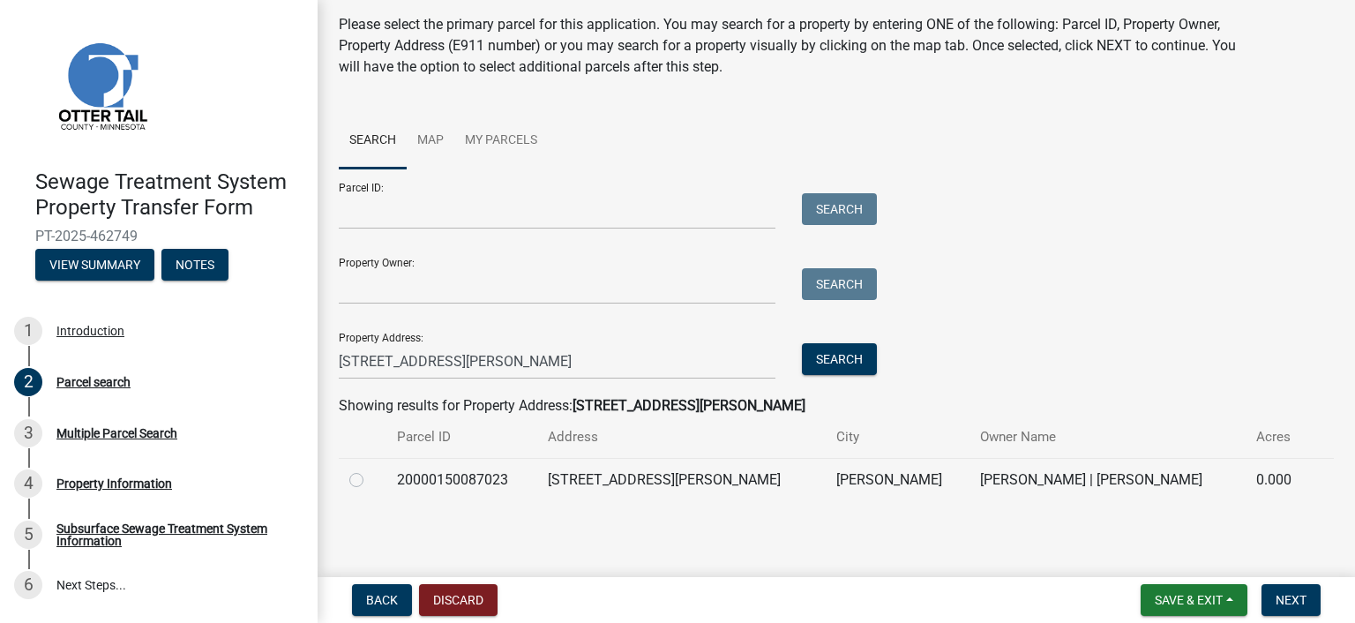
click at [370, 469] on label at bounding box center [370, 469] width 0 height 0
click at [370, 480] on input "radio" at bounding box center [375, 474] width 11 height 11
radio input "true"
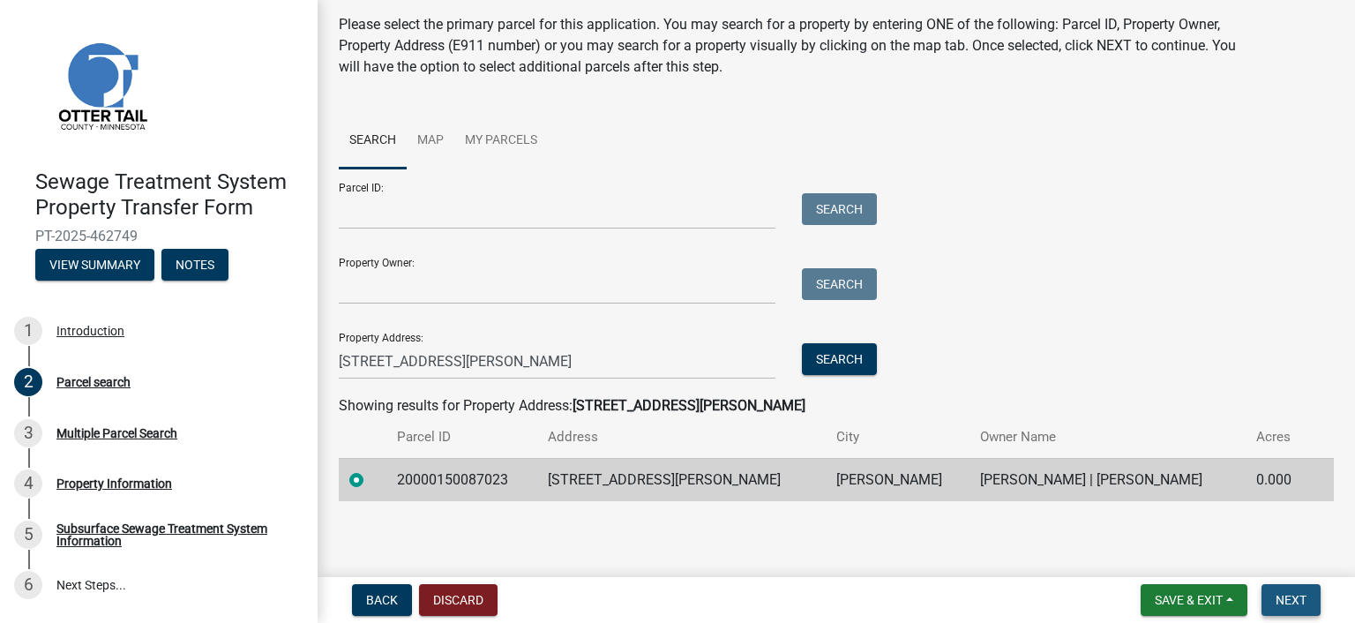
click at [1291, 590] on button "Next" at bounding box center [1290, 600] width 59 height 32
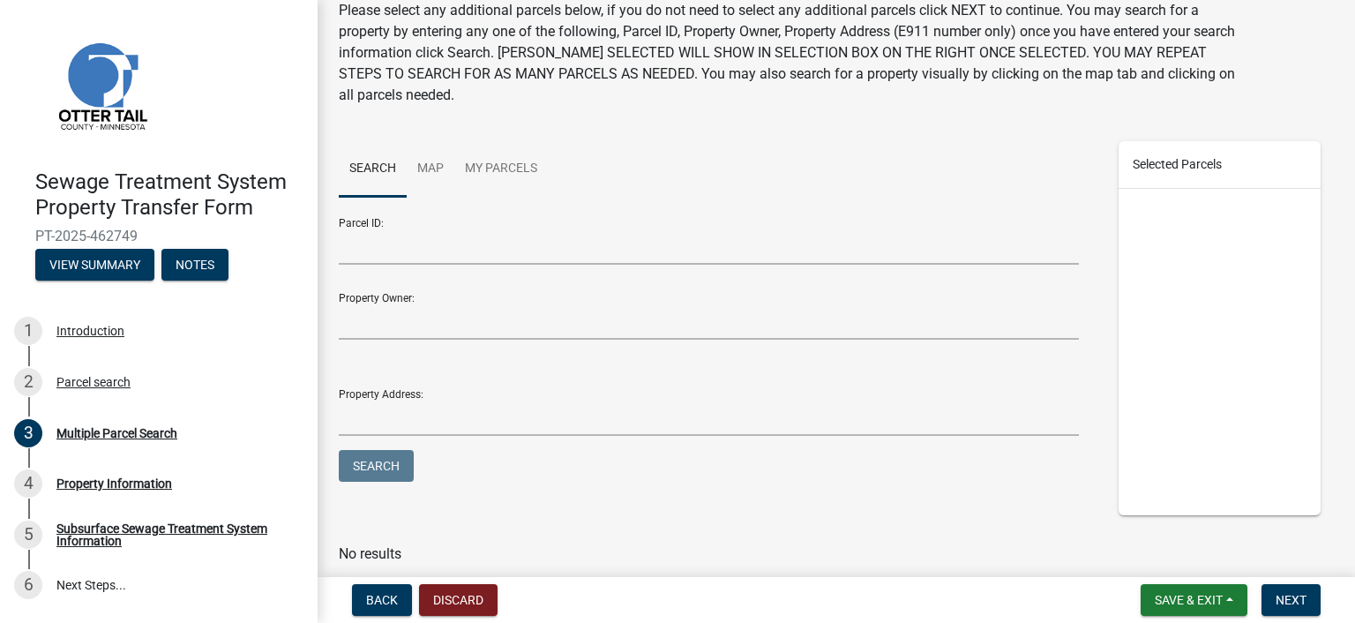
scroll to position [0, 0]
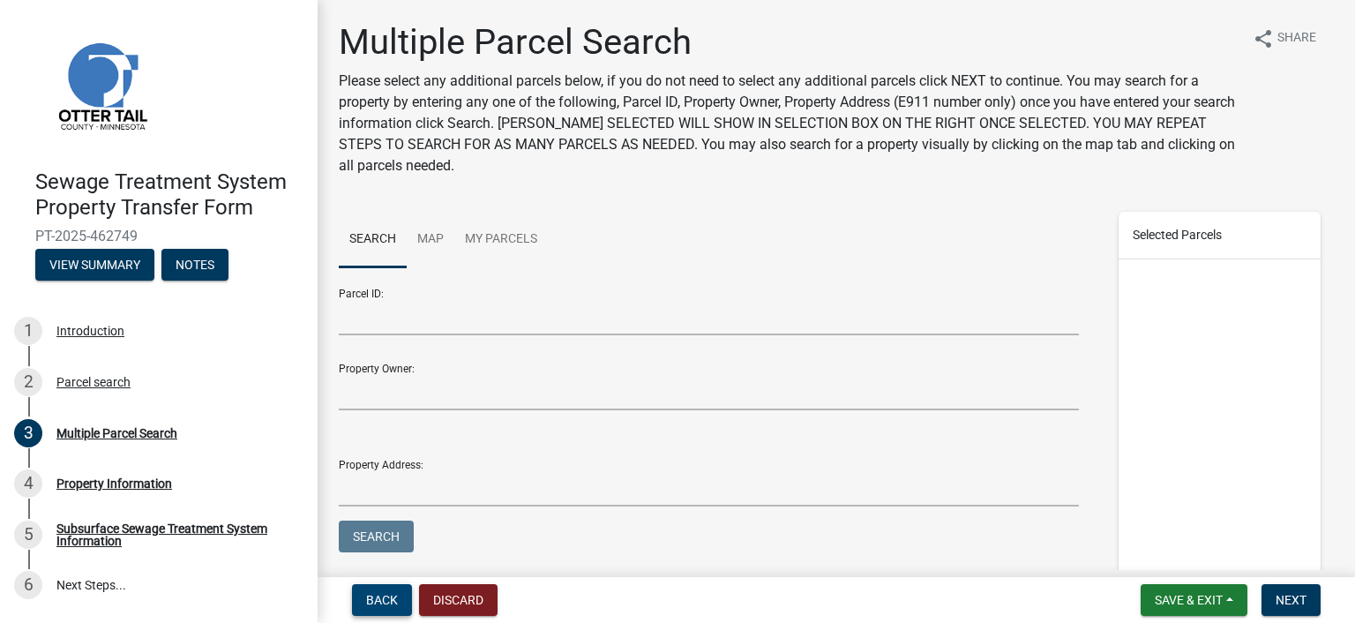
click at [374, 588] on button "Back" at bounding box center [382, 600] width 60 height 32
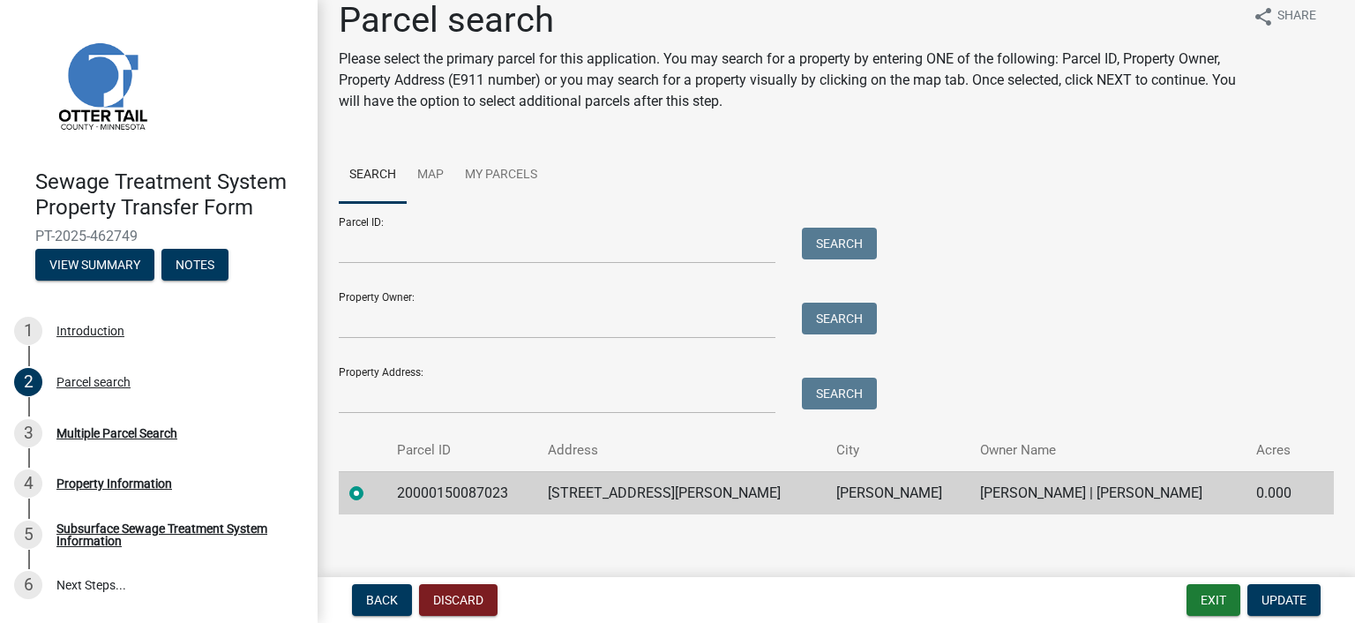
scroll to position [35, 0]
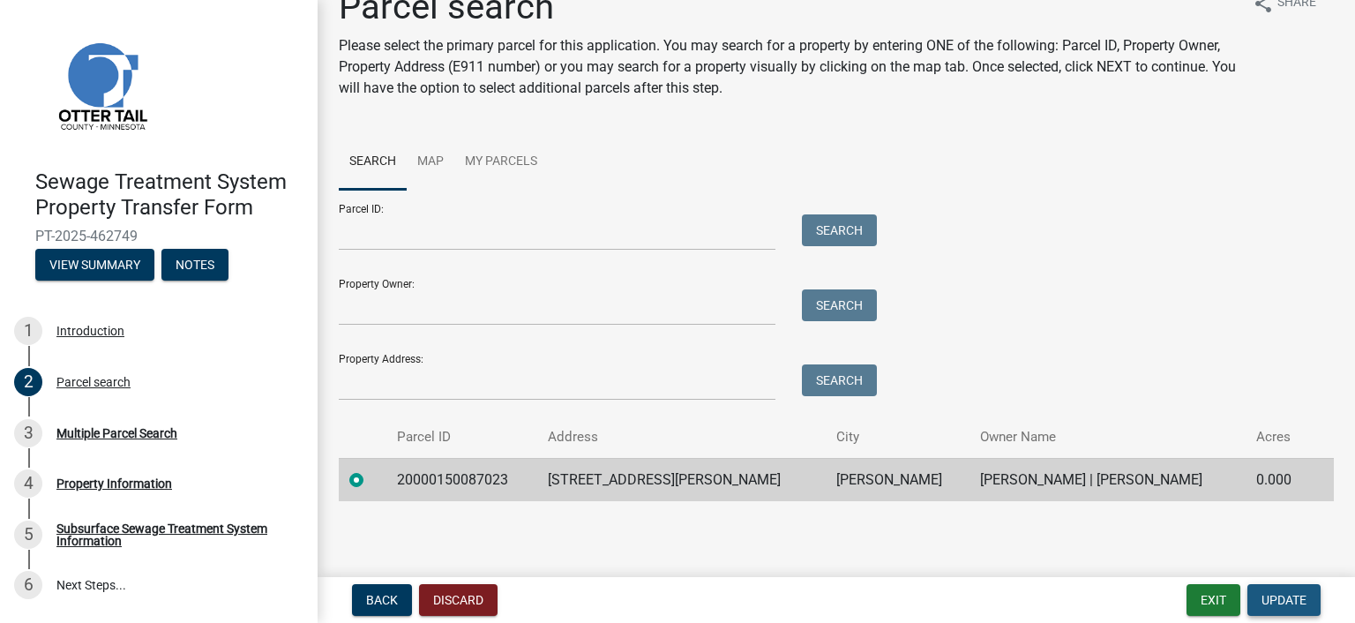
click at [1291, 595] on span "Update" at bounding box center [1283, 600] width 45 height 14
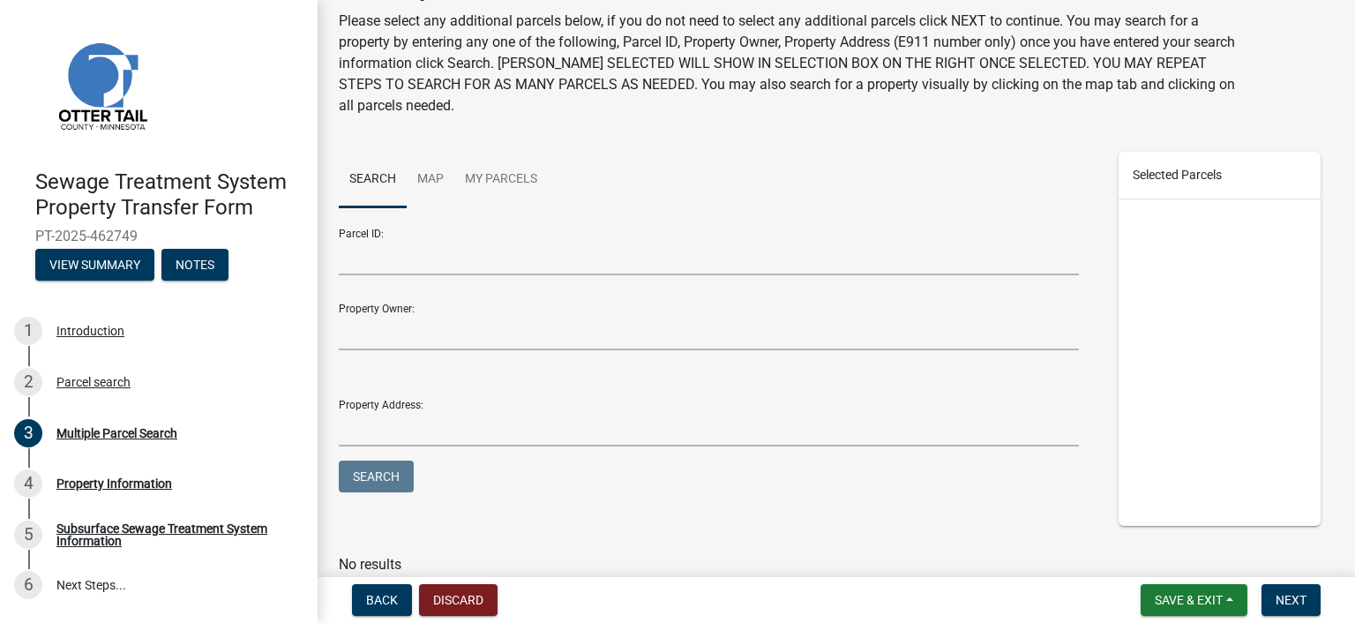
scroll to position [134, 0]
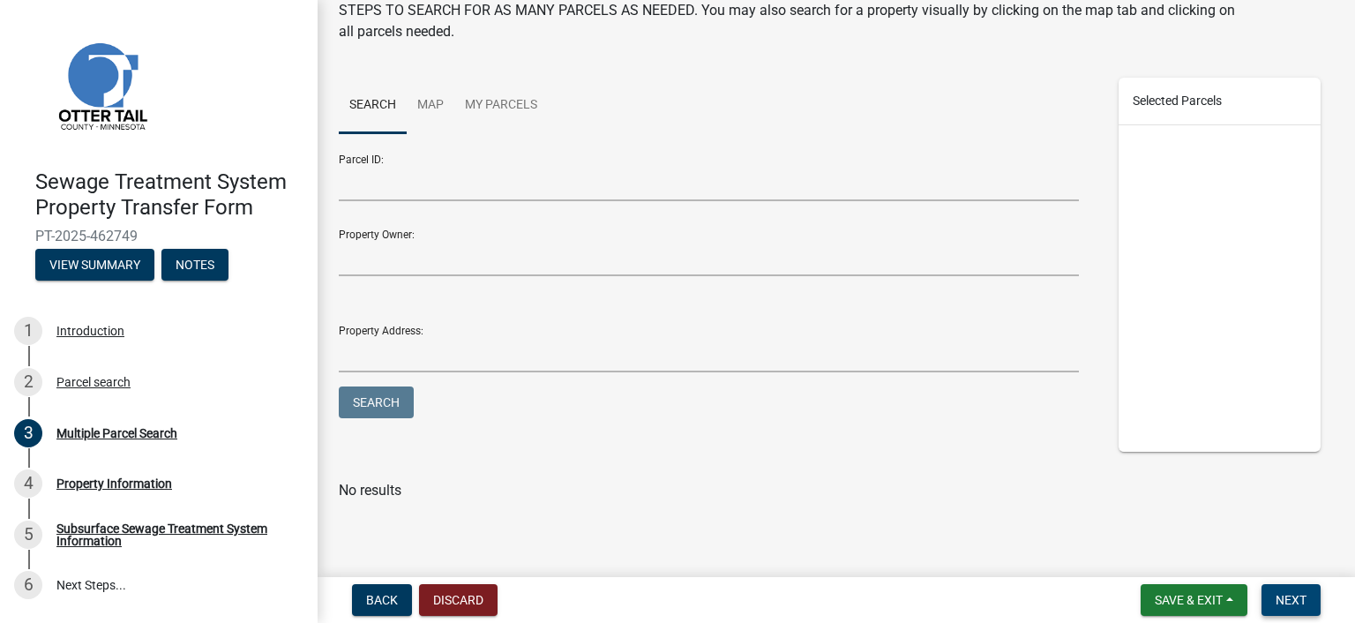
click at [1281, 593] on span "Next" at bounding box center [1290, 600] width 31 height 14
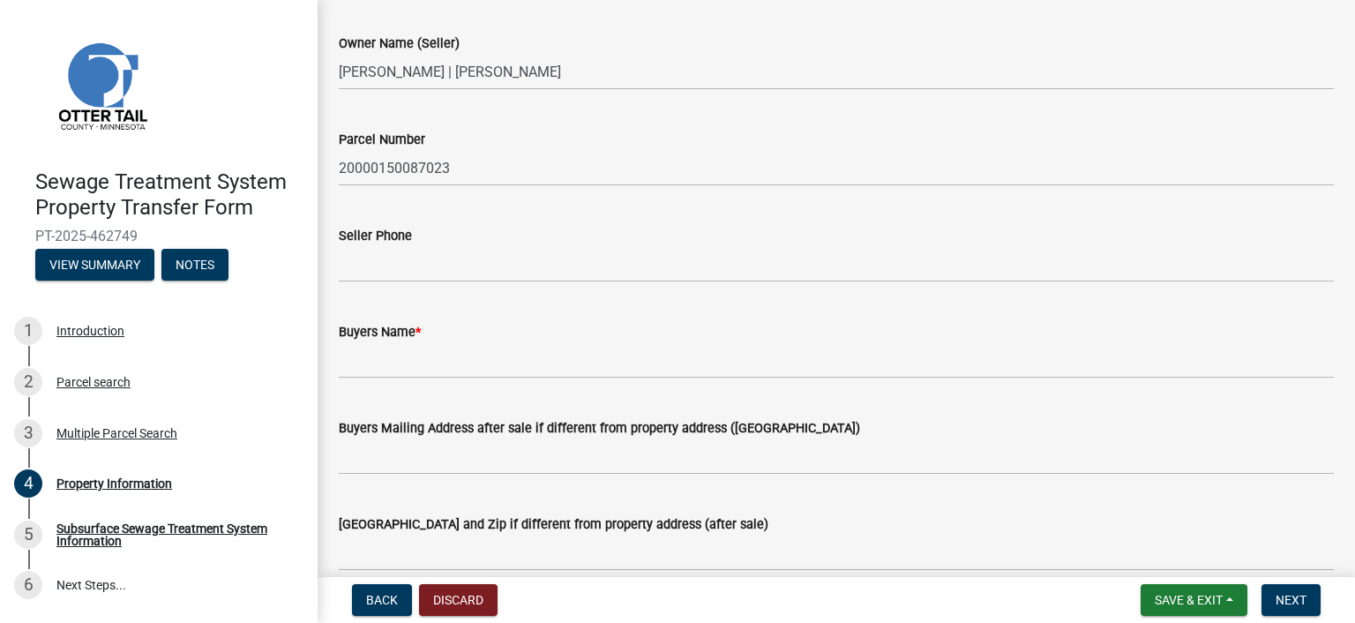
scroll to position [88, 0]
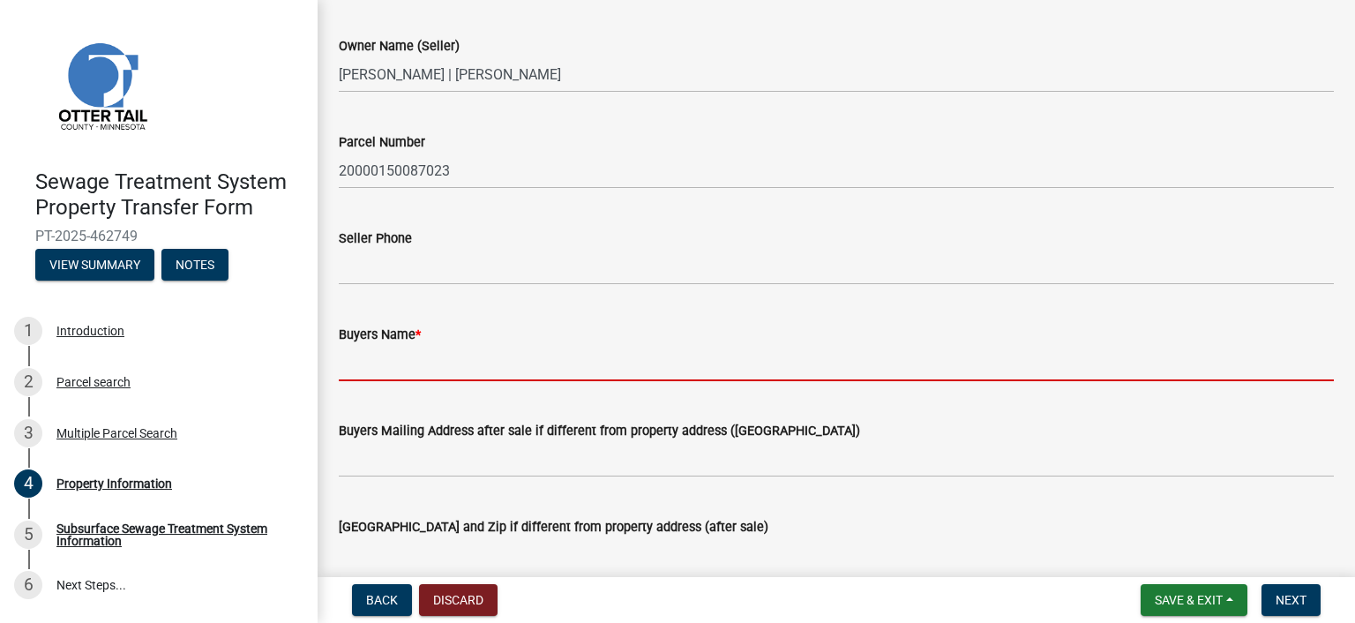
click at [520, 363] on input "Buyers Name *" at bounding box center [836, 363] width 995 height 36
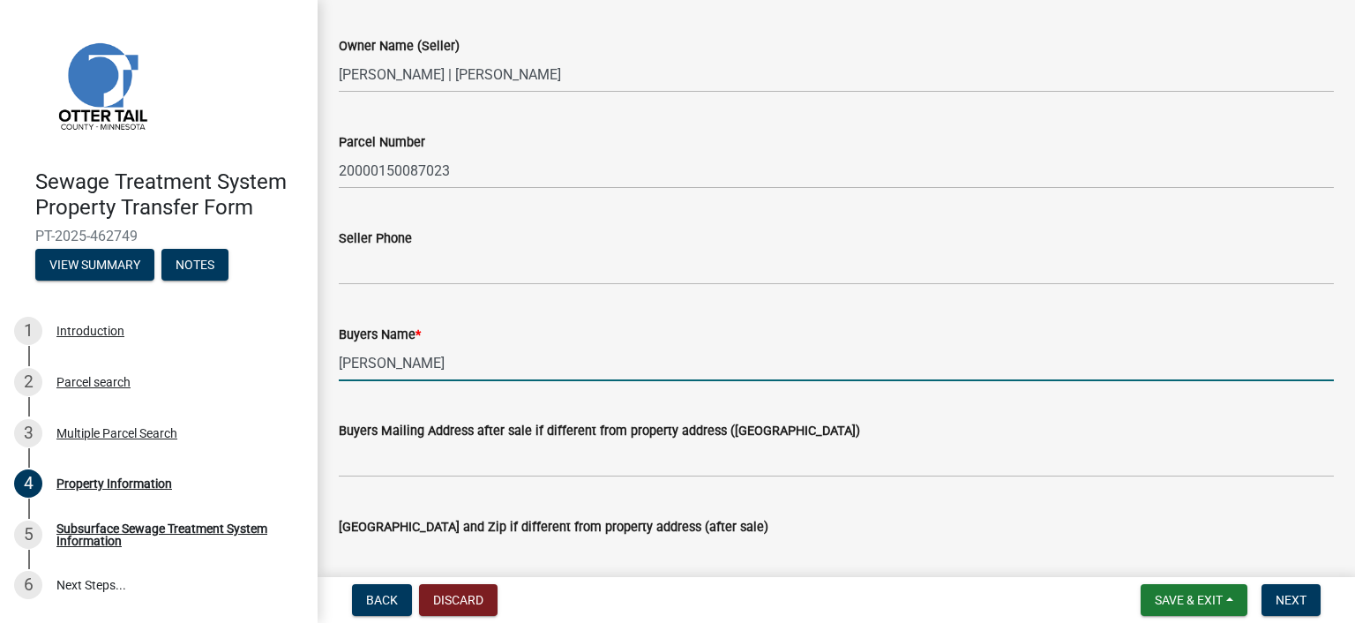
type input "[PERSON_NAME]"
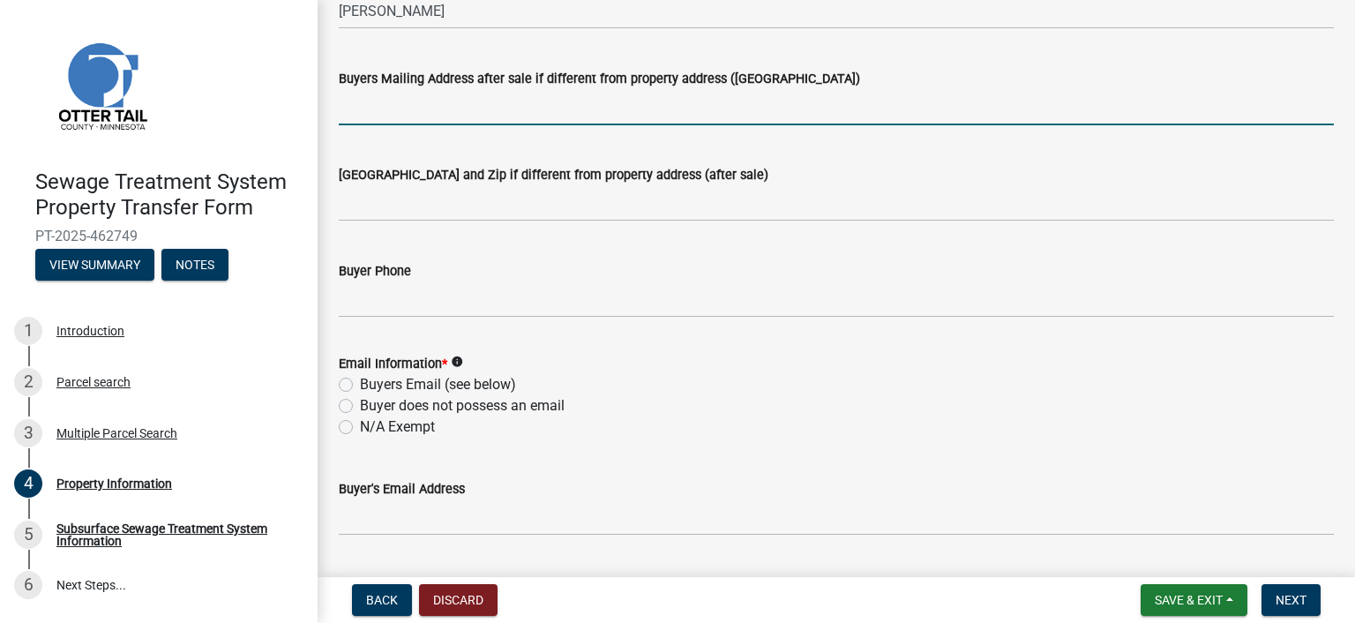
scroll to position [617, 0]
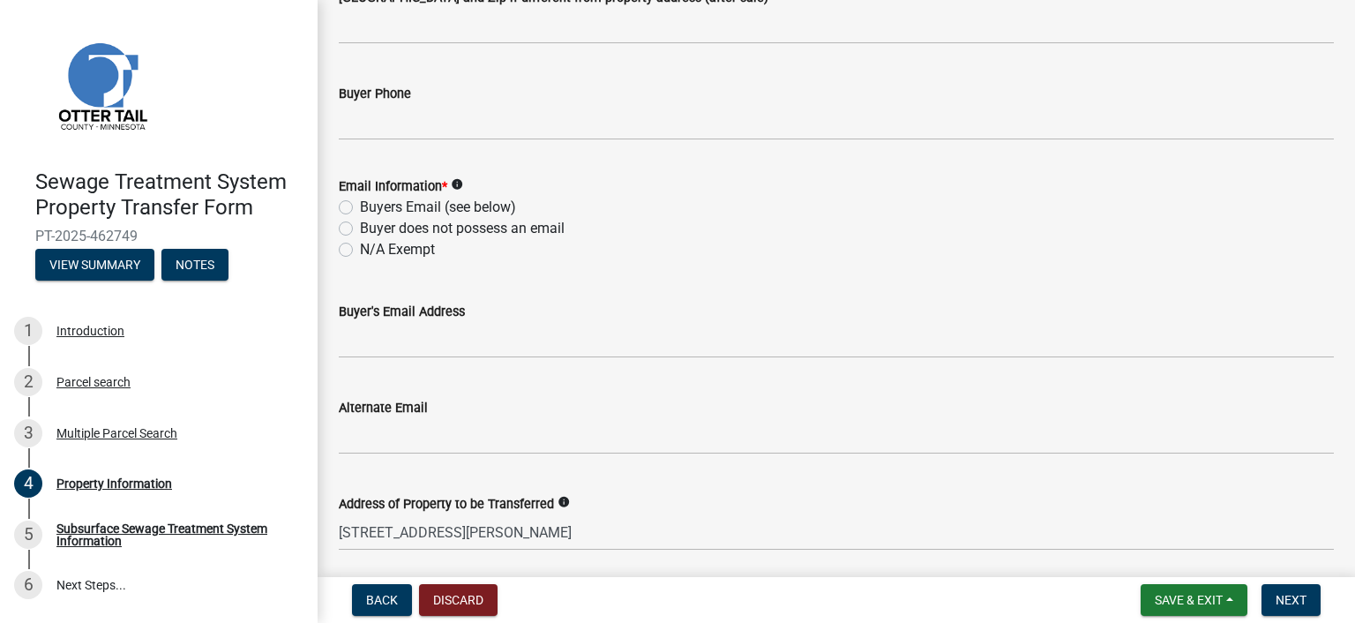
click at [396, 256] on label "N/A Exempt" at bounding box center [397, 249] width 75 height 21
click at [371, 251] on input "N/A Exempt" at bounding box center [365, 244] width 11 height 11
radio input "true"
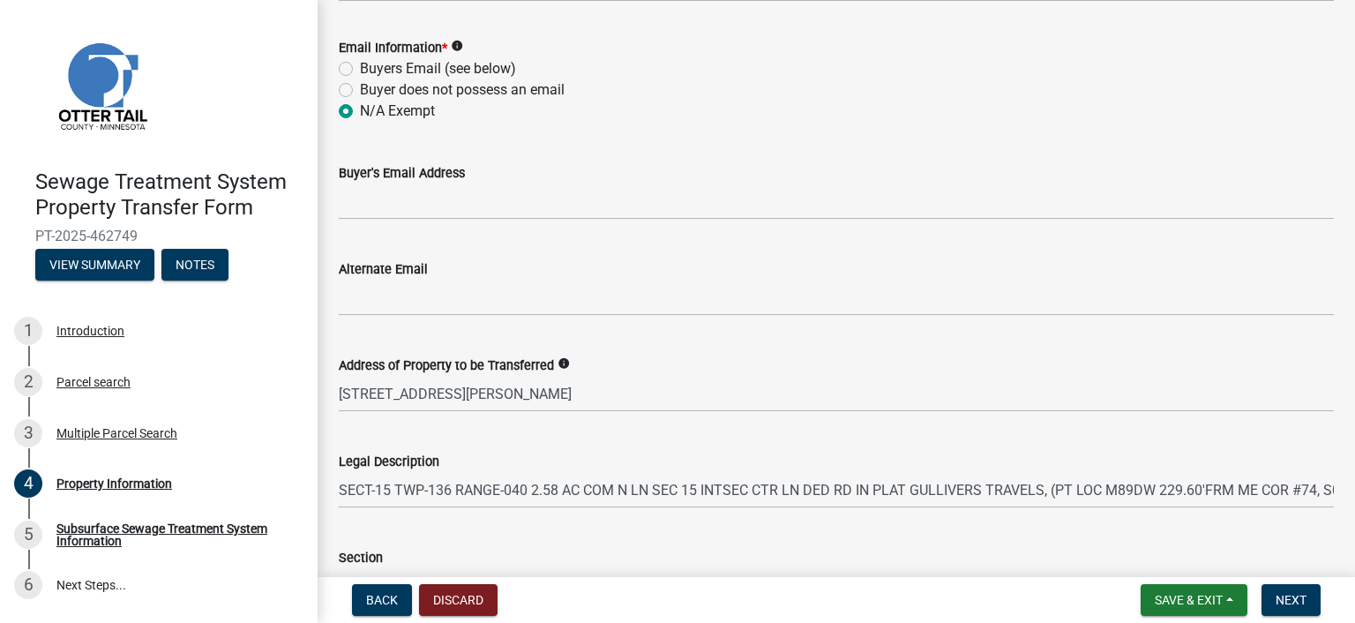
scroll to position [971, 0]
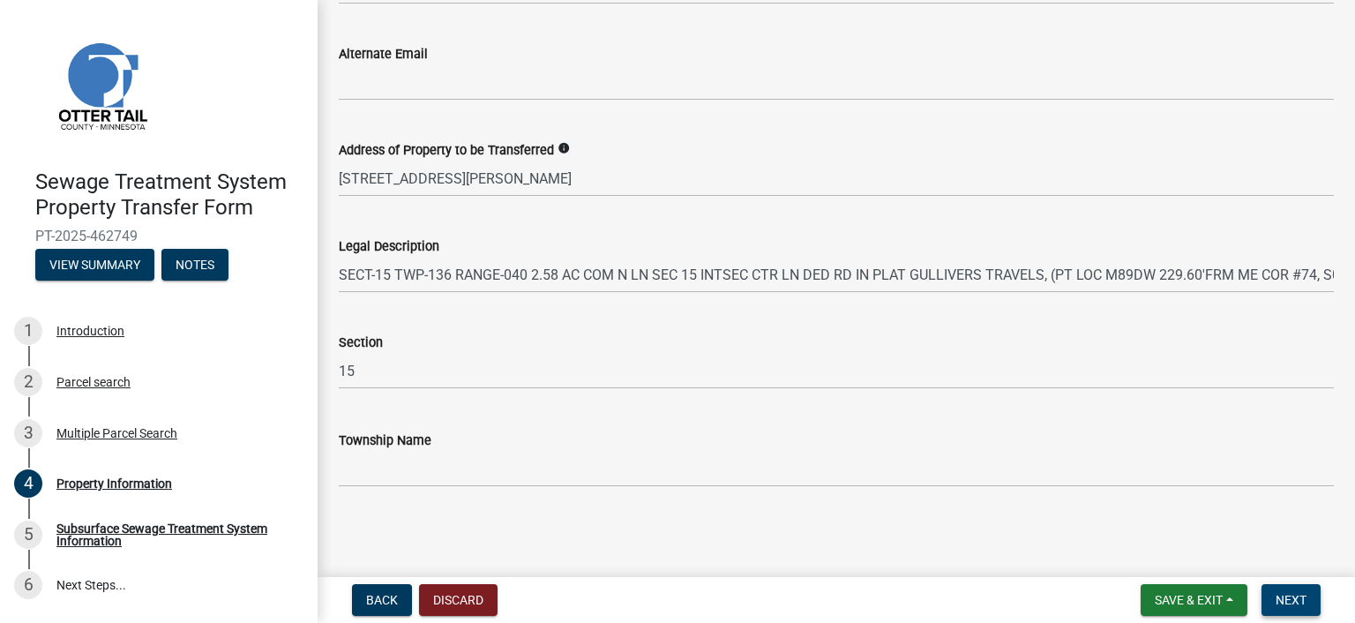
click at [1274, 595] on button "Next" at bounding box center [1290, 600] width 59 height 32
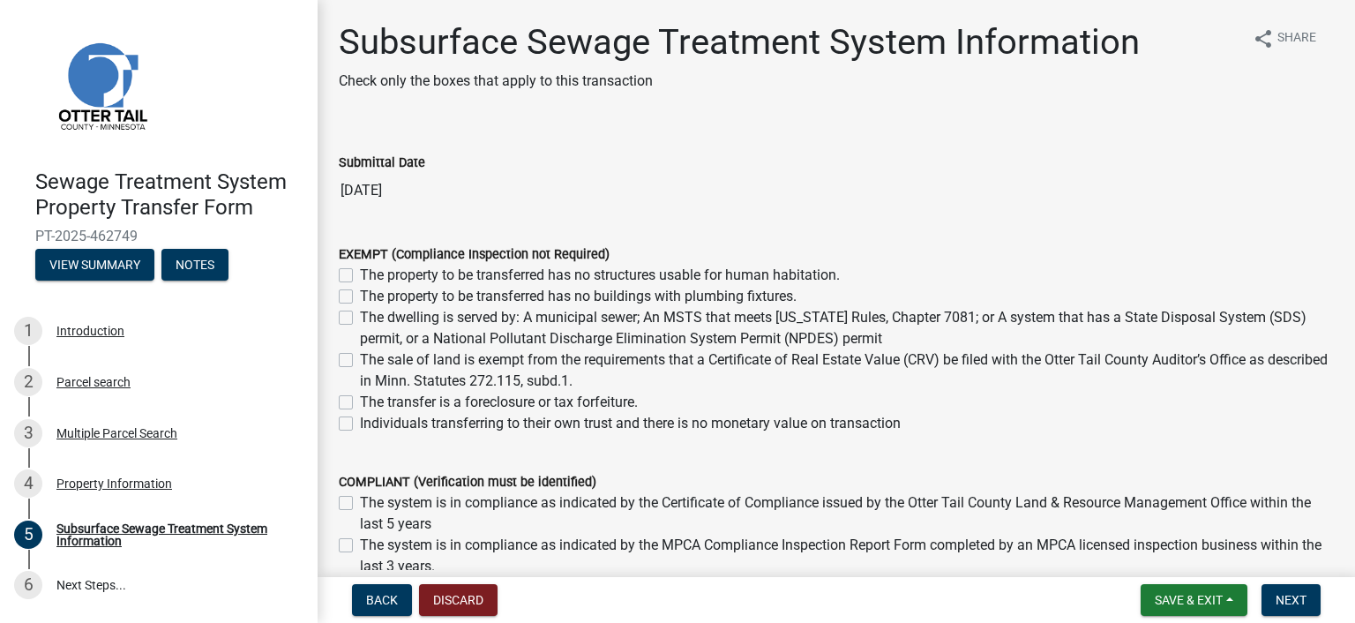
scroll to position [176, 0]
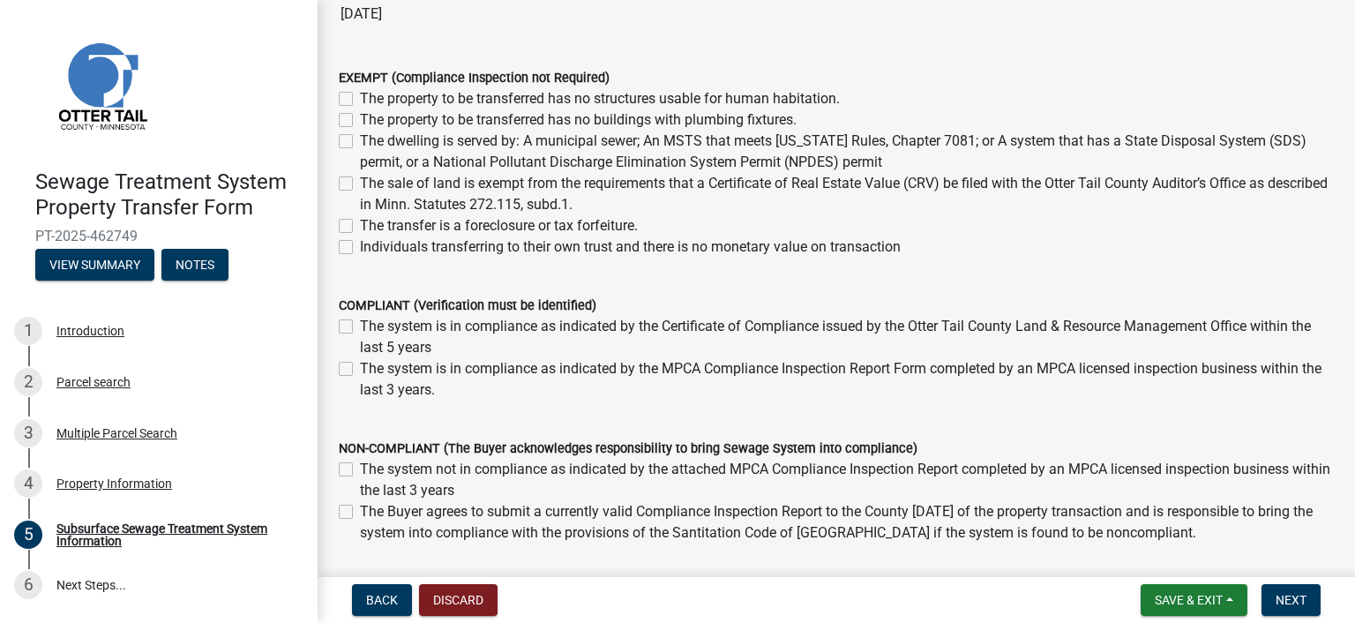
click at [360, 186] on label "The sale of land is exempt from the requirements that a Certificate of Real Est…" at bounding box center [847, 194] width 974 height 42
click at [360, 184] on input "The sale of land is exempt from the requirements that a Certificate of Real Est…" at bounding box center [365, 178] width 11 height 11
checkbox input "true"
checkbox input "false"
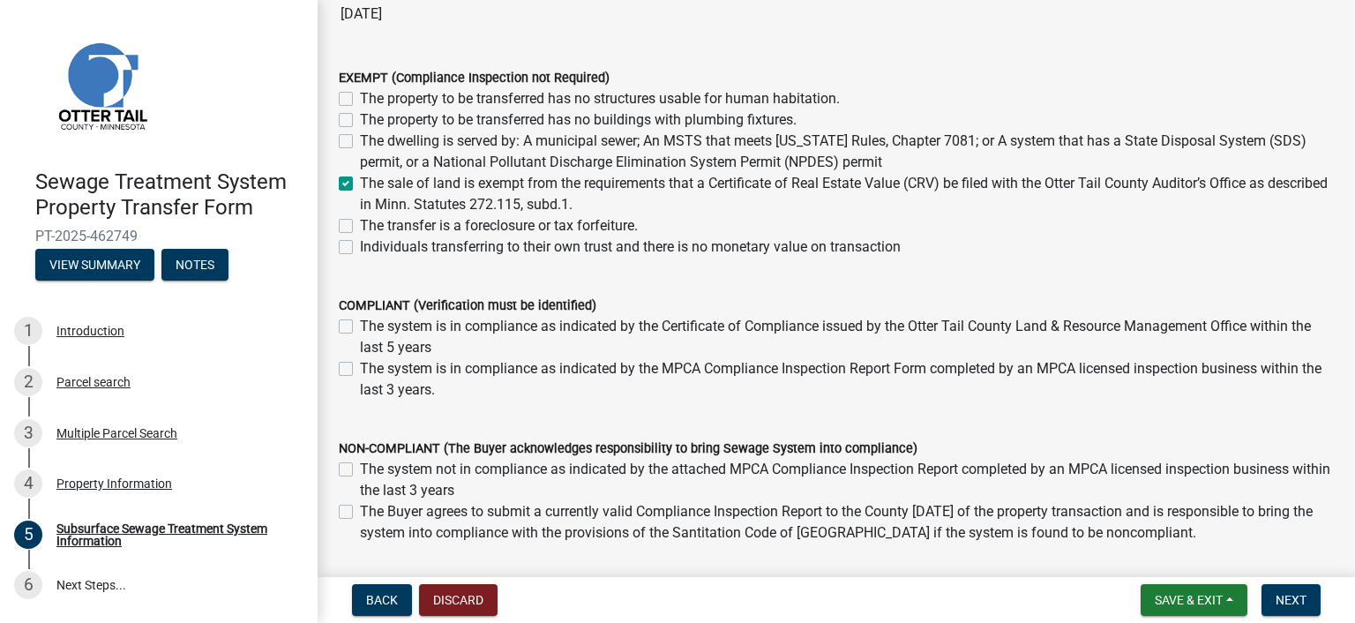
checkbox input "false"
checkbox input "true"
checkbox input "false"
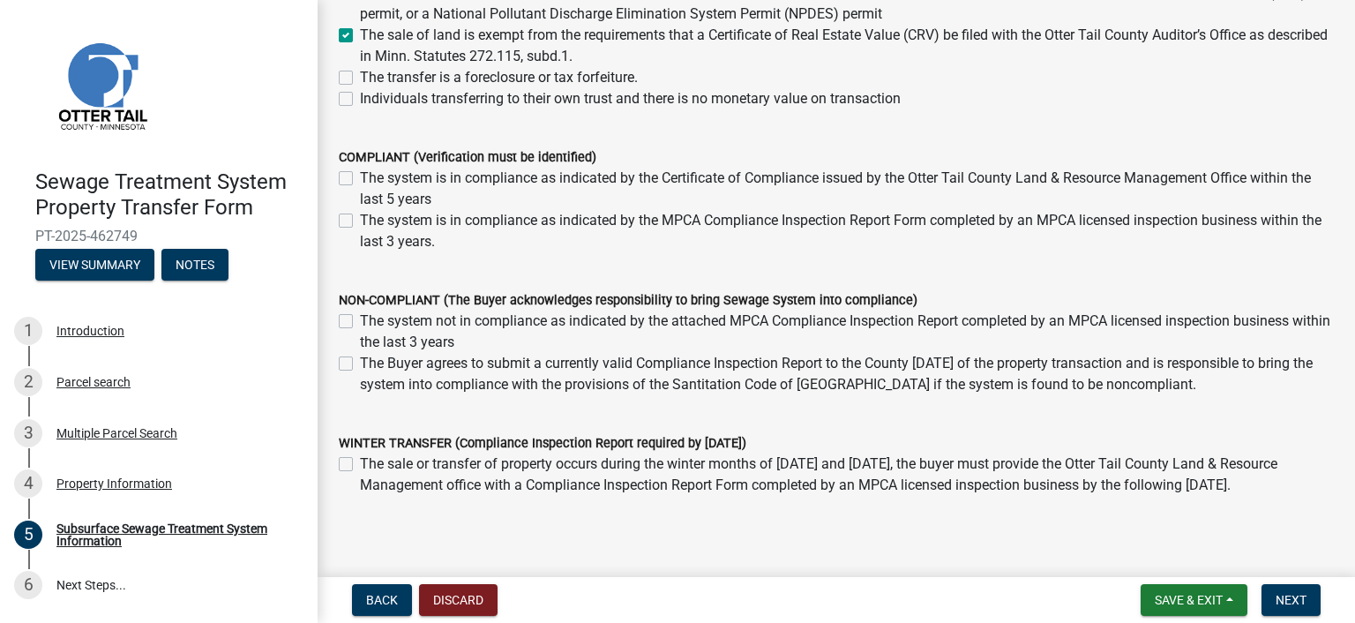
scroll to position [353, 0]
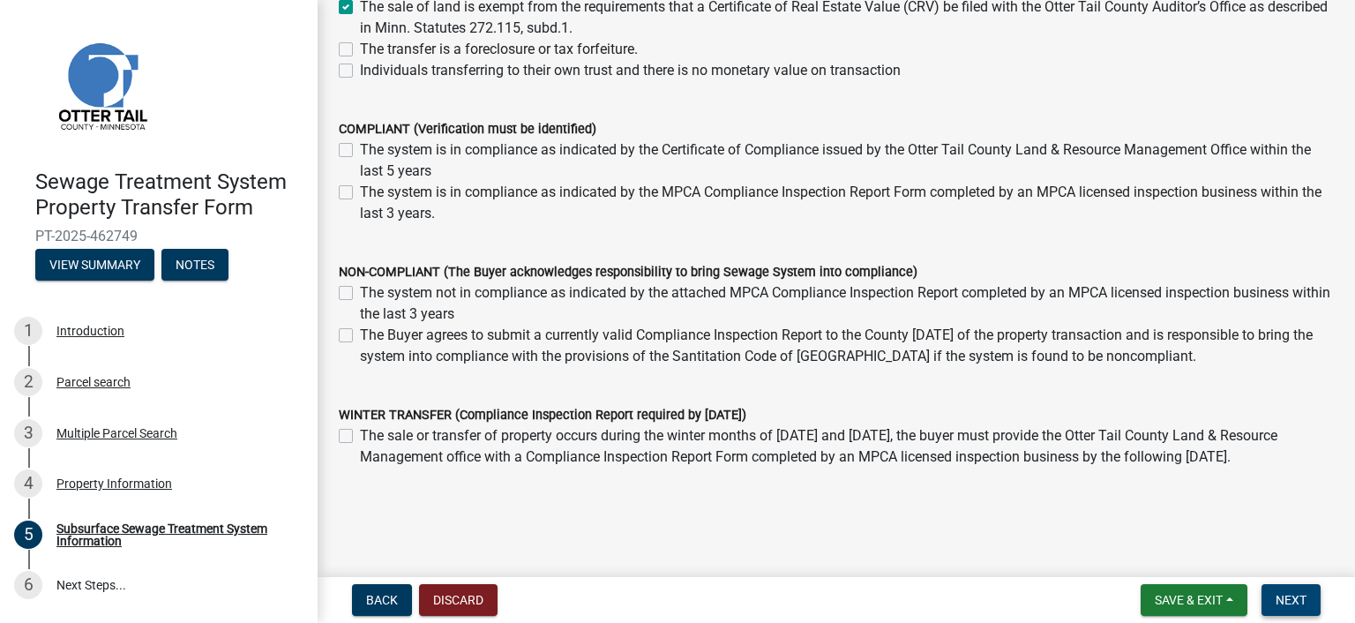
click at [1278, 598] on span "Next" at bounding box center [1290, 600] width 31 height 14
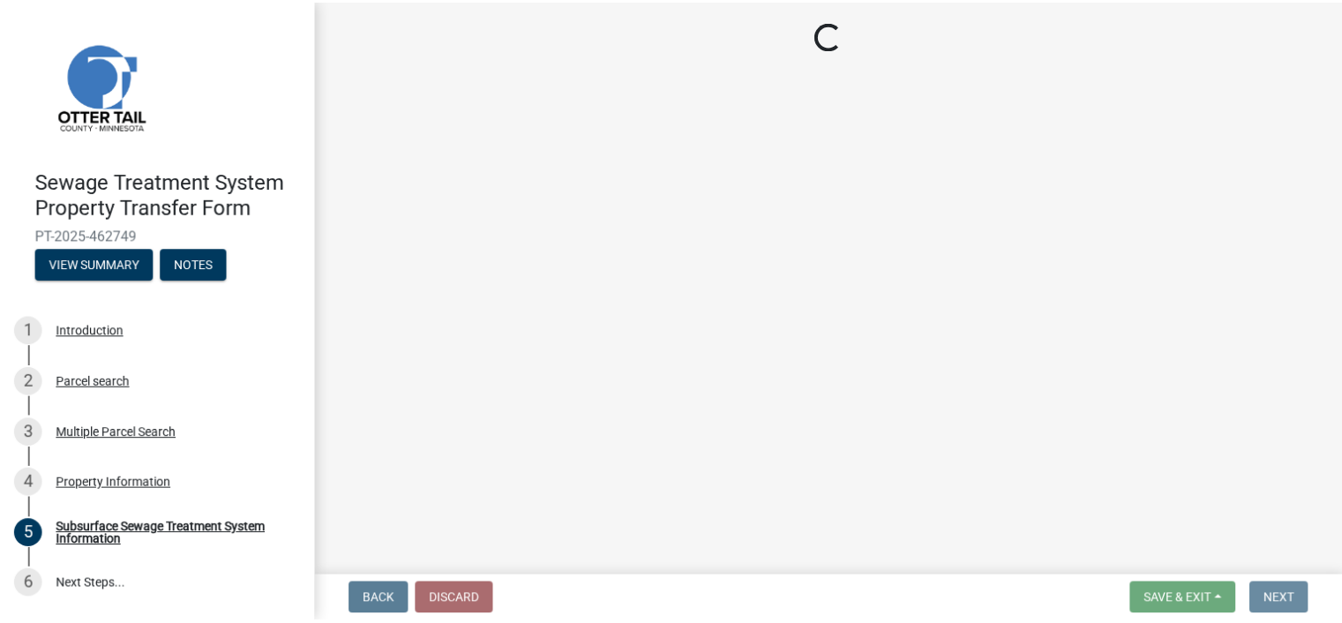
scroll to position [0, 0]
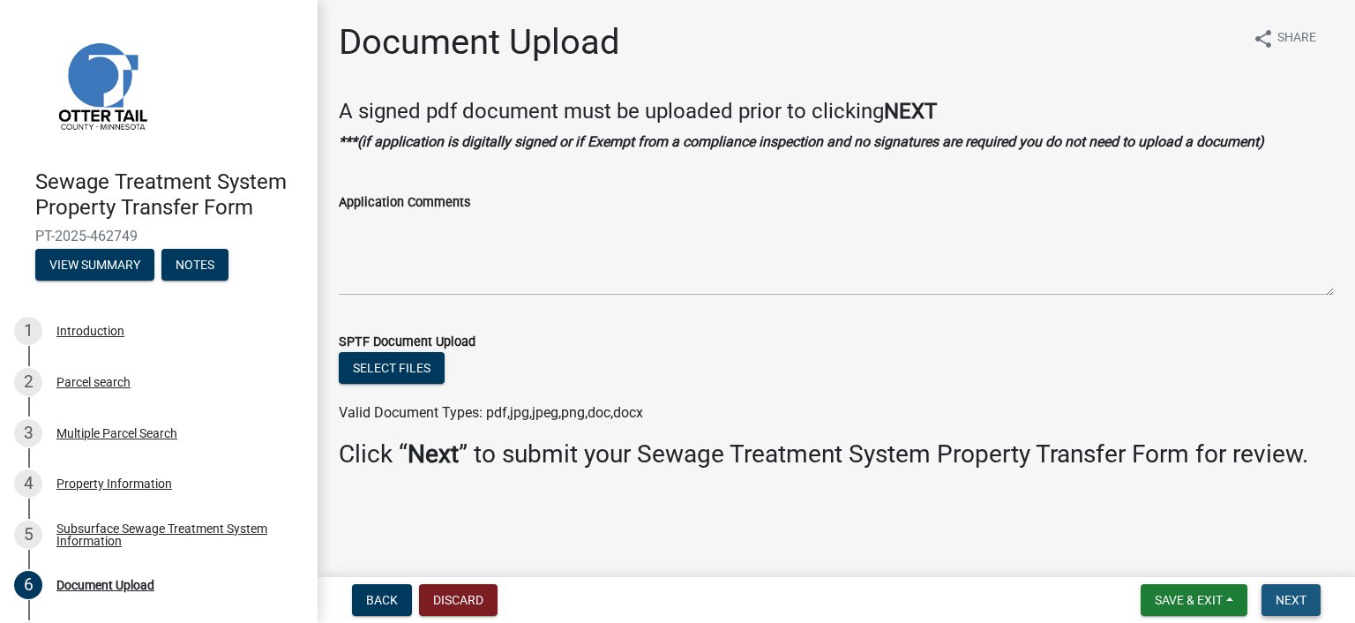
click at [1278, 598] on span "Next" at bounding box center [1290, 600] width 31 height 14
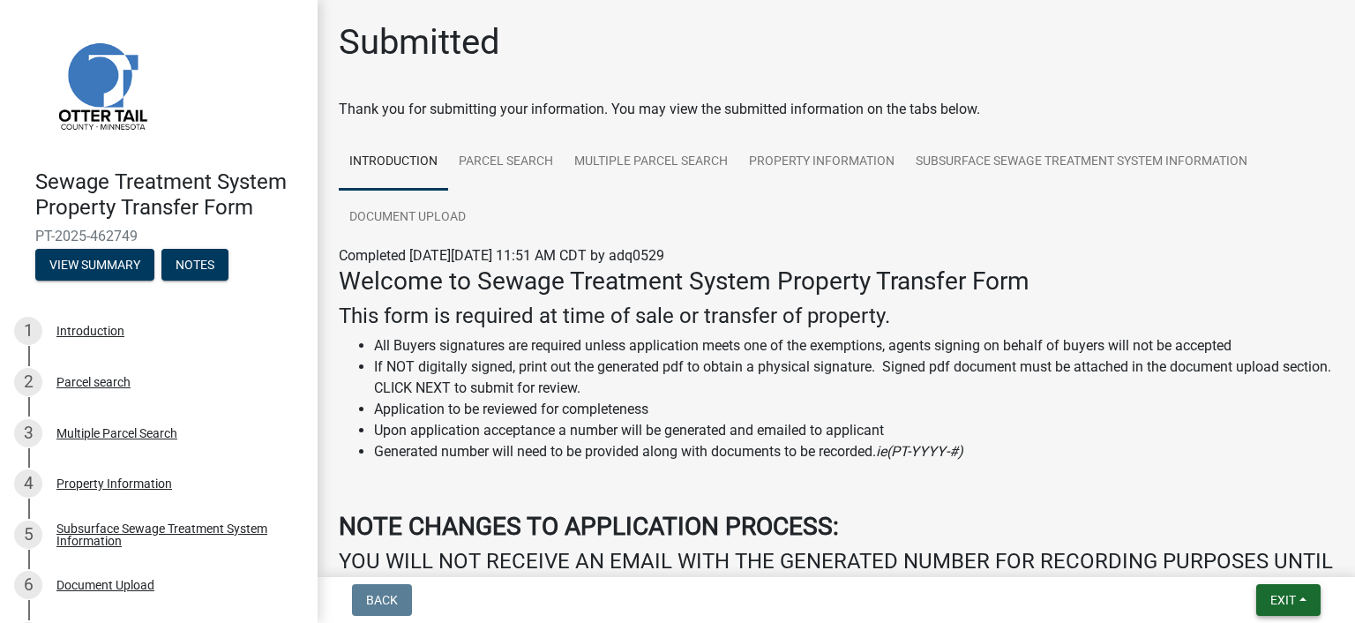
click at [1279, 593] on span "Exit" at bounding box center [1283, 600] width 26 height 14
click at [1258, 560] on button "Save & Exit" at bounding box center [1250, 554] width 141 height 42
